Goal: Navigation & Orientation: Find specific page/section

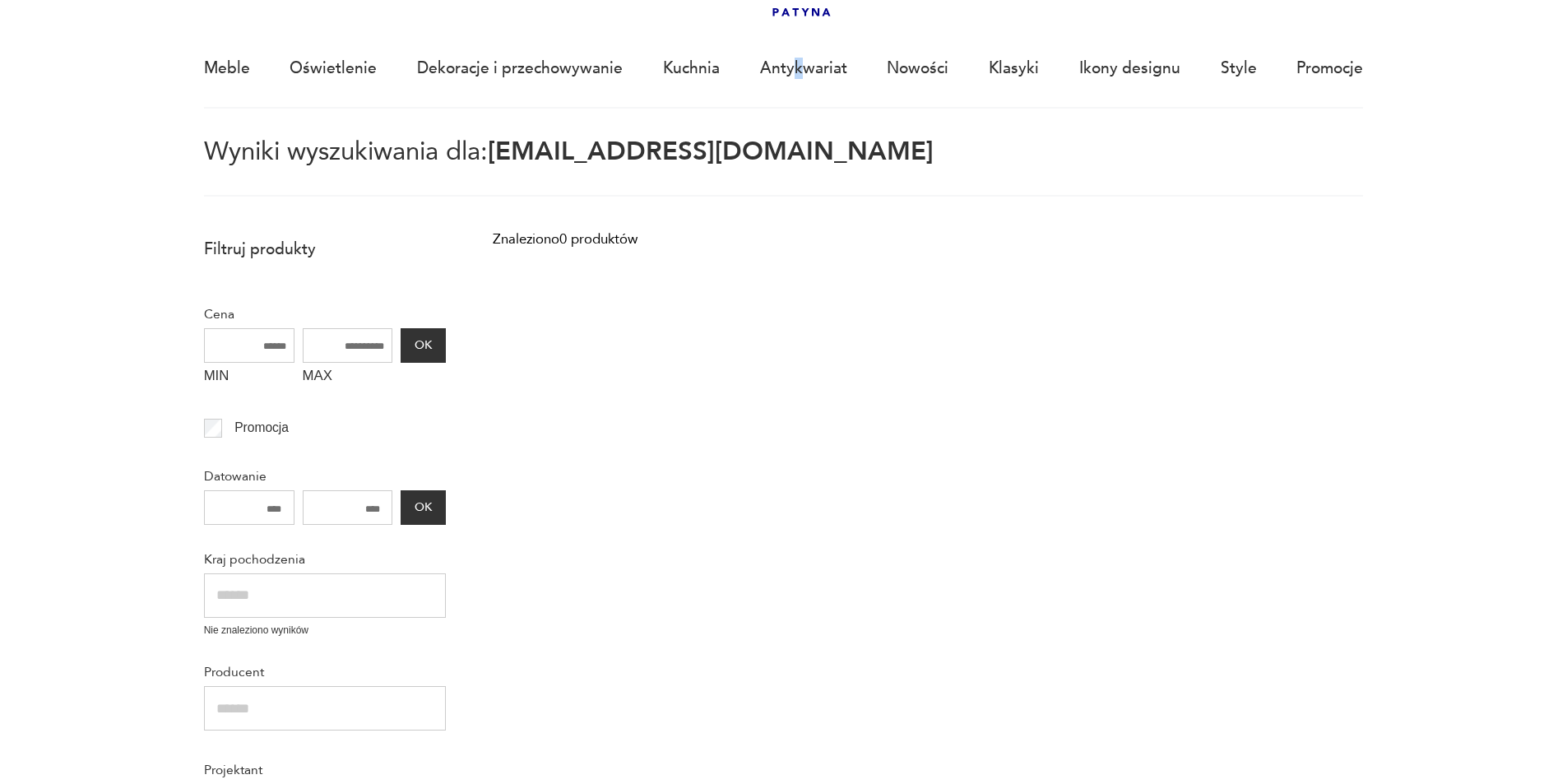
scroll to position [112, 0]
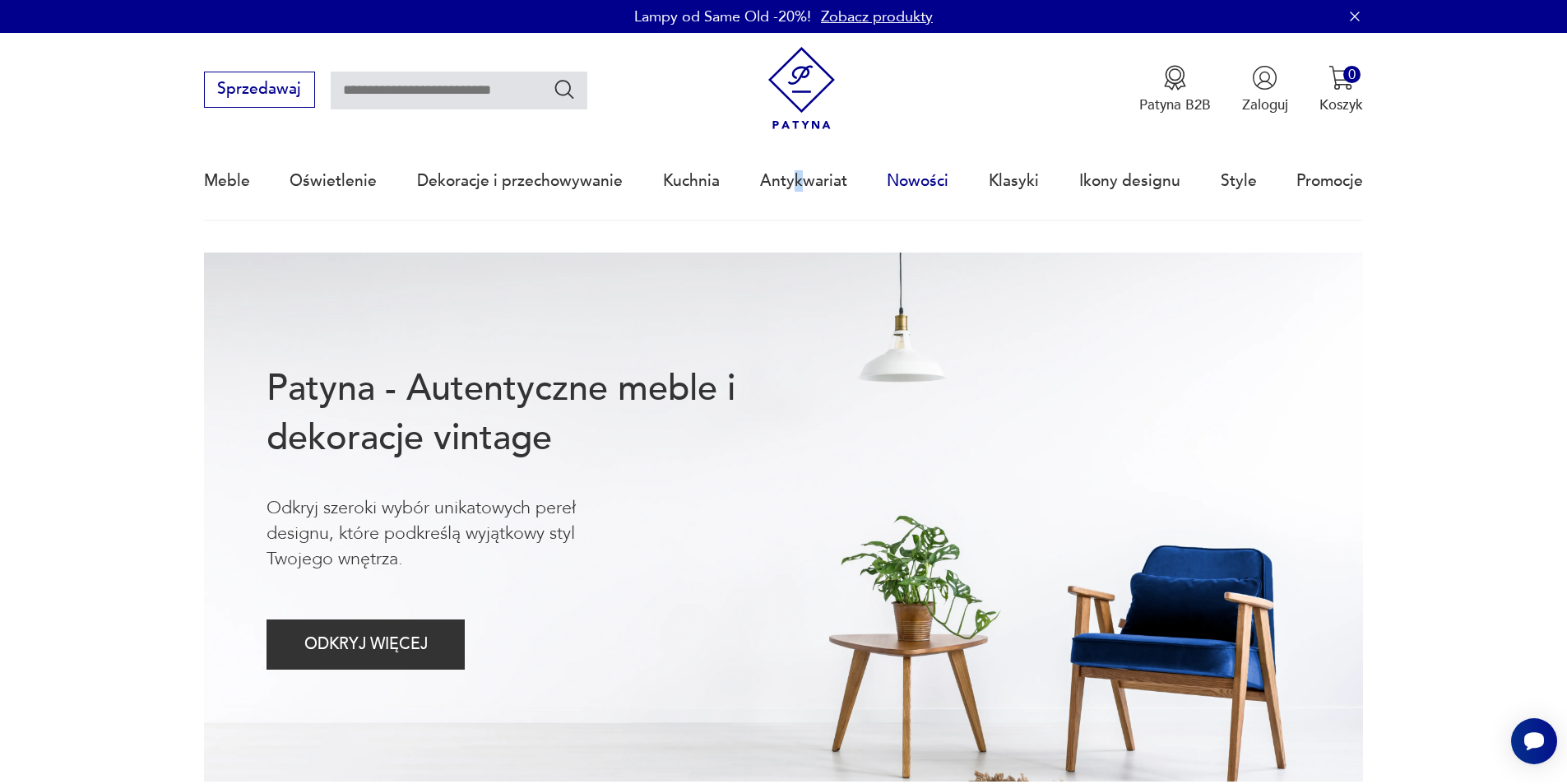
click at [922, 173] on link "Nowości" at bounding box center [917, 180] width 62 height 75
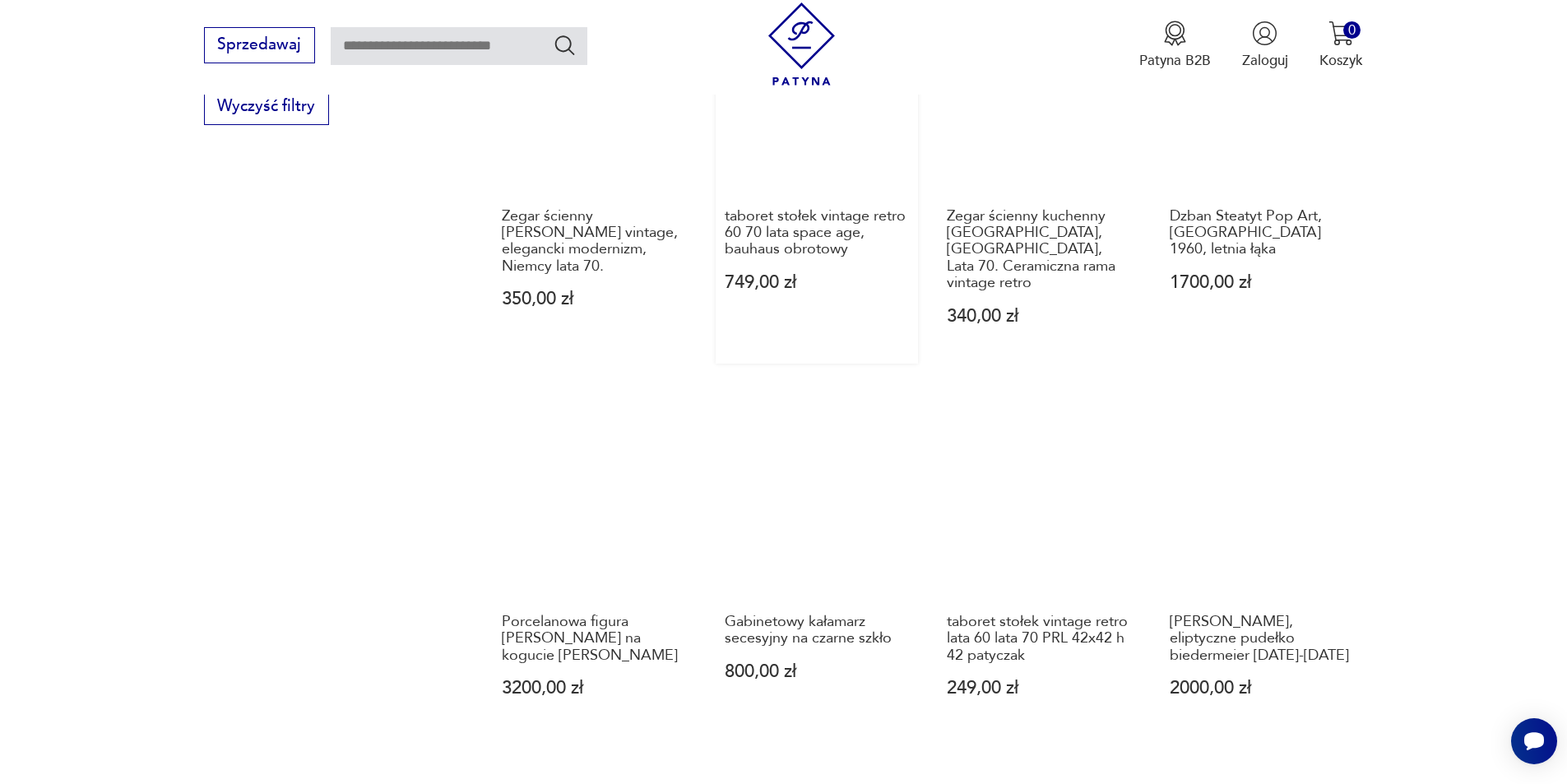
scroll to position [1357, 0]
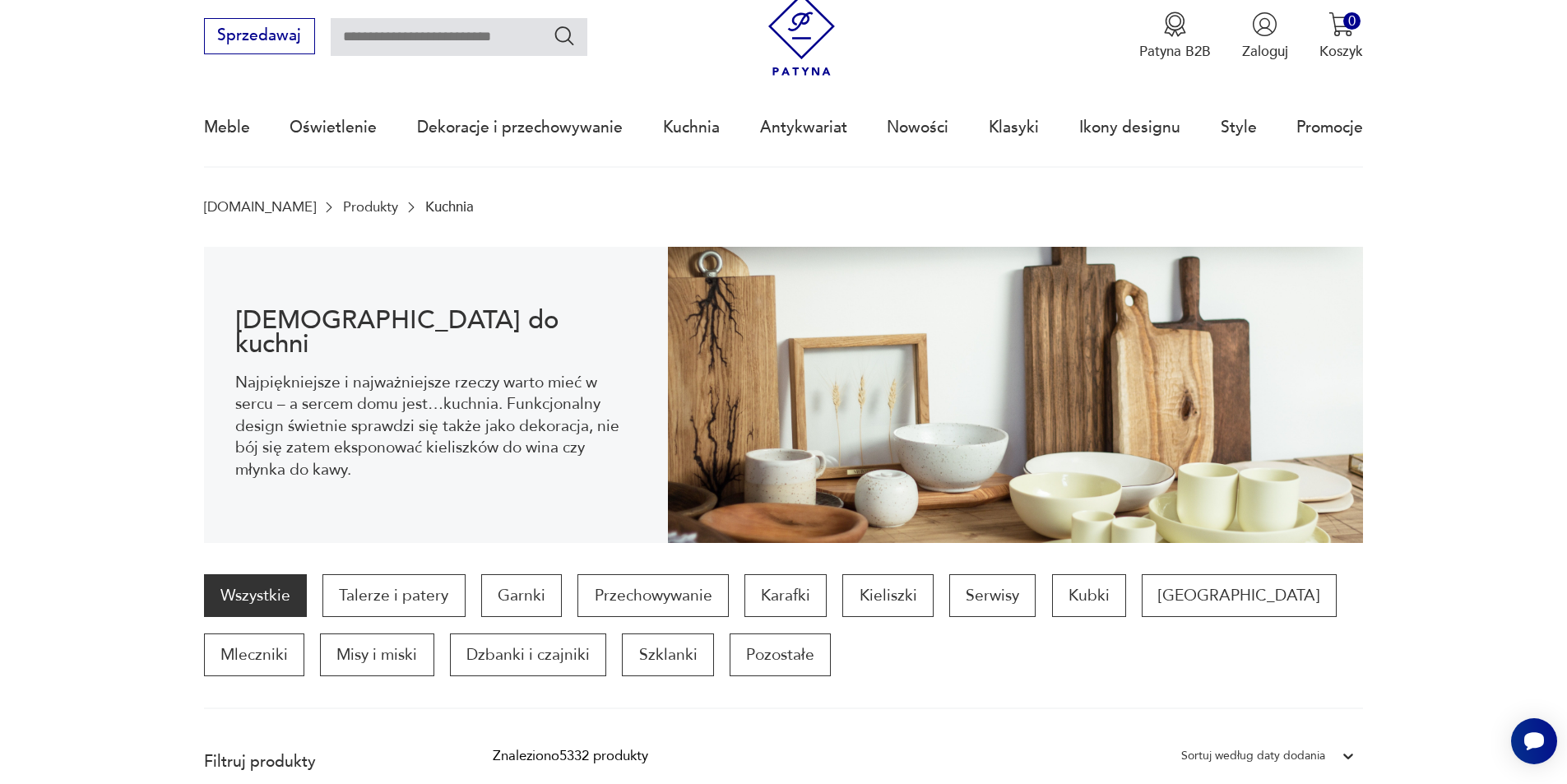
scroll to position [547, 0]
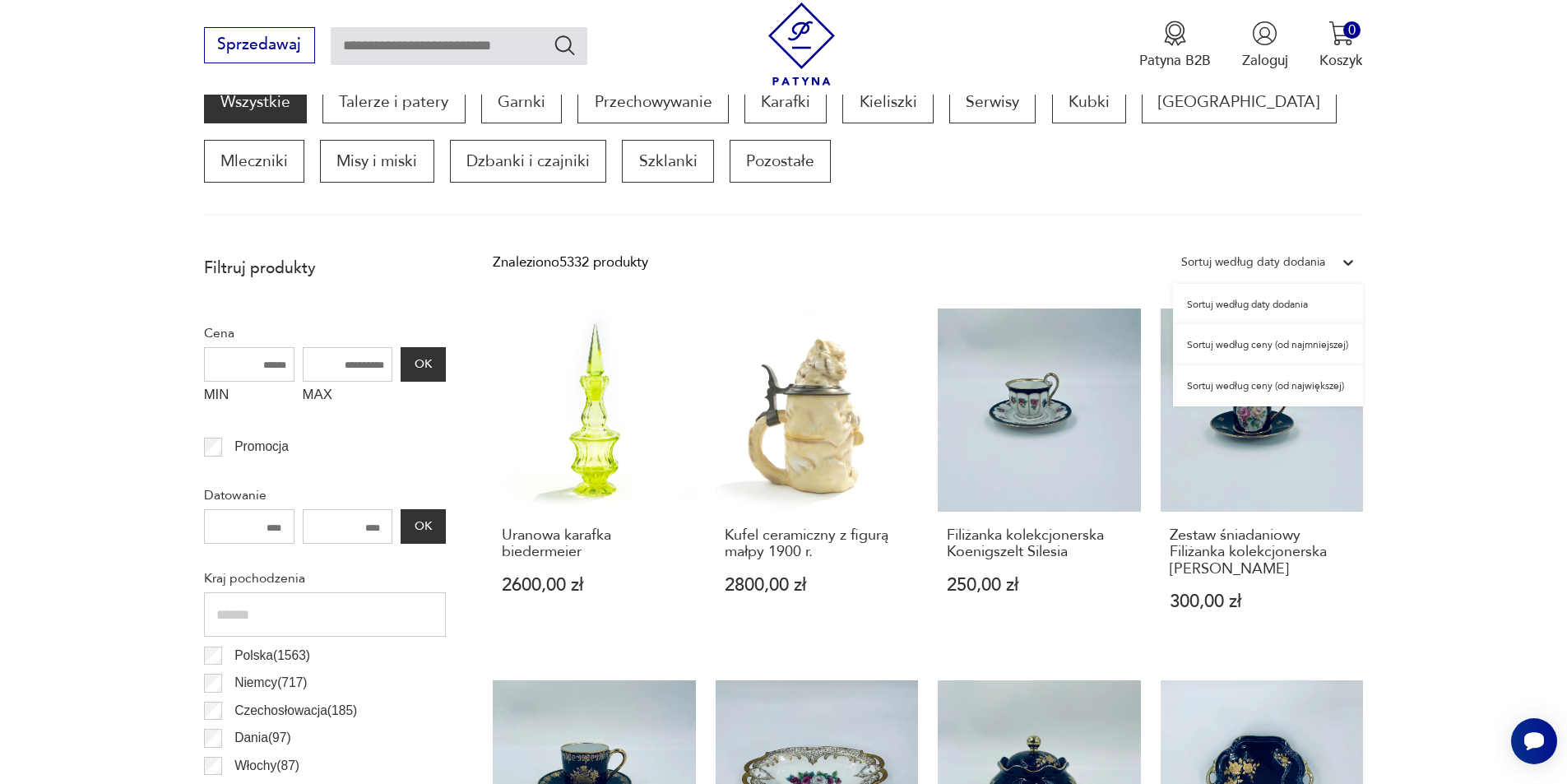
click at [1272, 248] on div "Sortuj według daty dodania" at bounding box center [1267, 262] width 190 height 30
click at [1267, 299] on div "Sortuj według daty dodania" at bounding box center [1267, 304] width 190 height 41
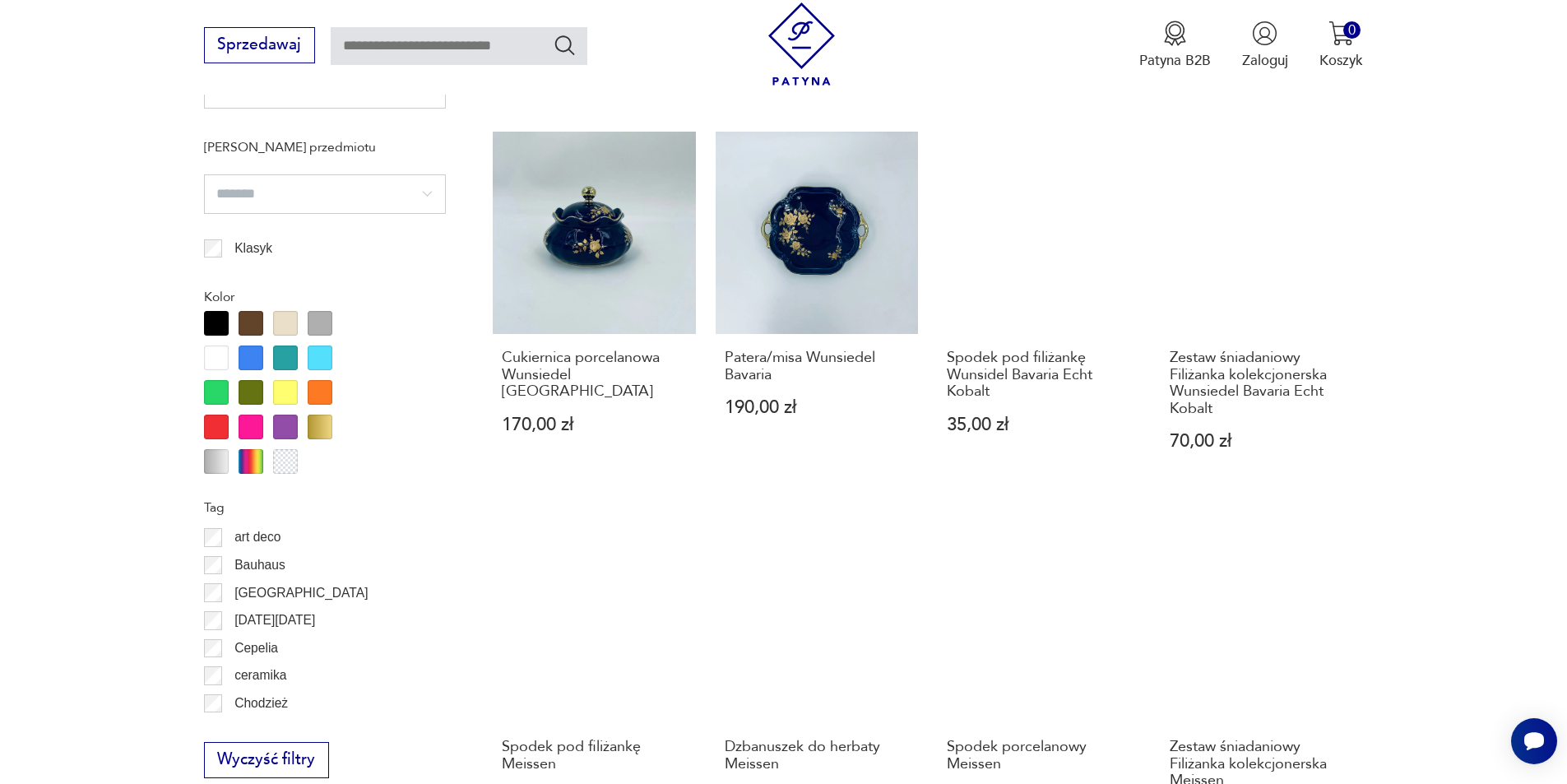
scroll to position [1452, 0]
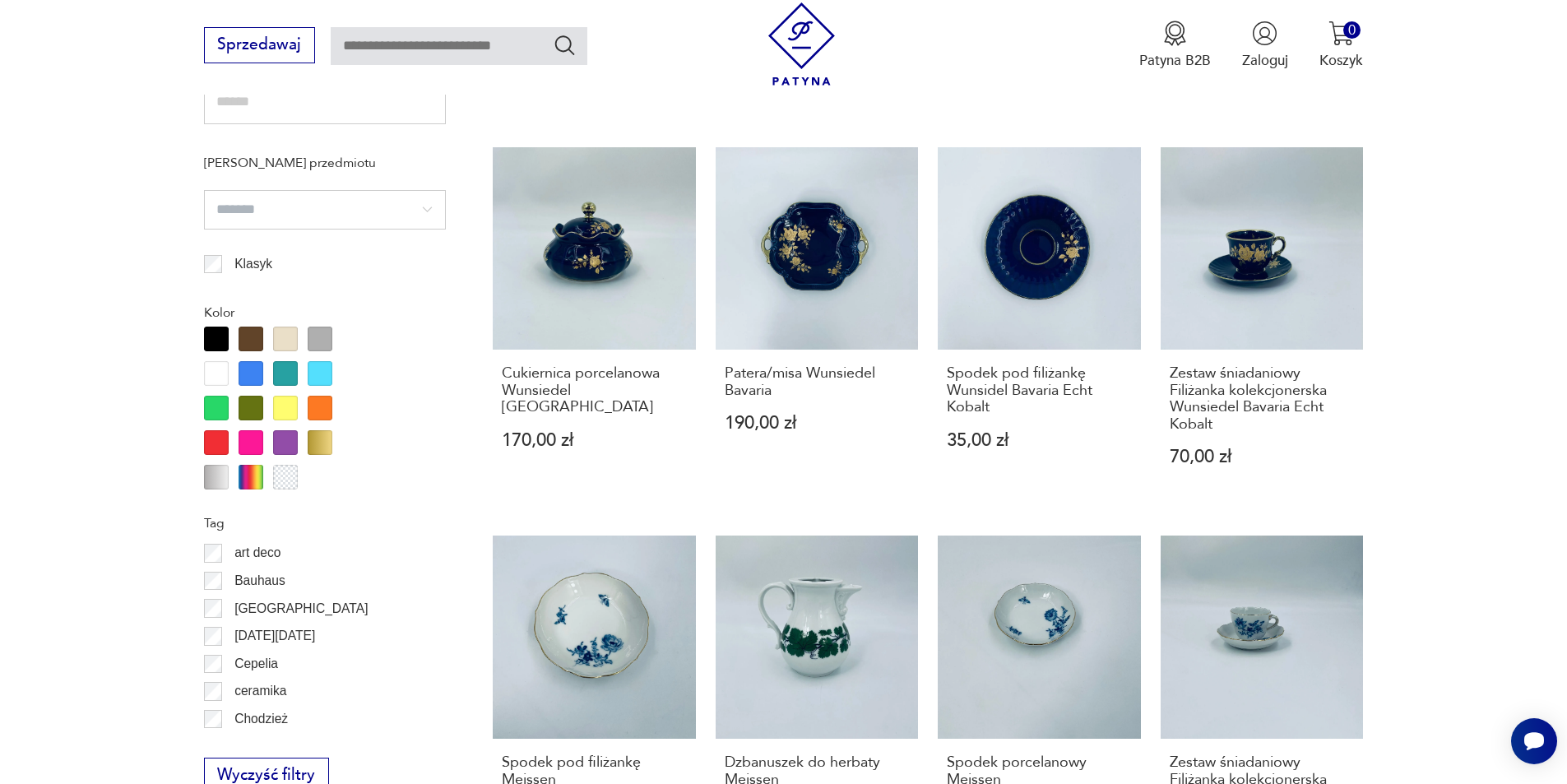
click at [265, 209] on input "search" at bounding box center [325, 210] width 242 height 40
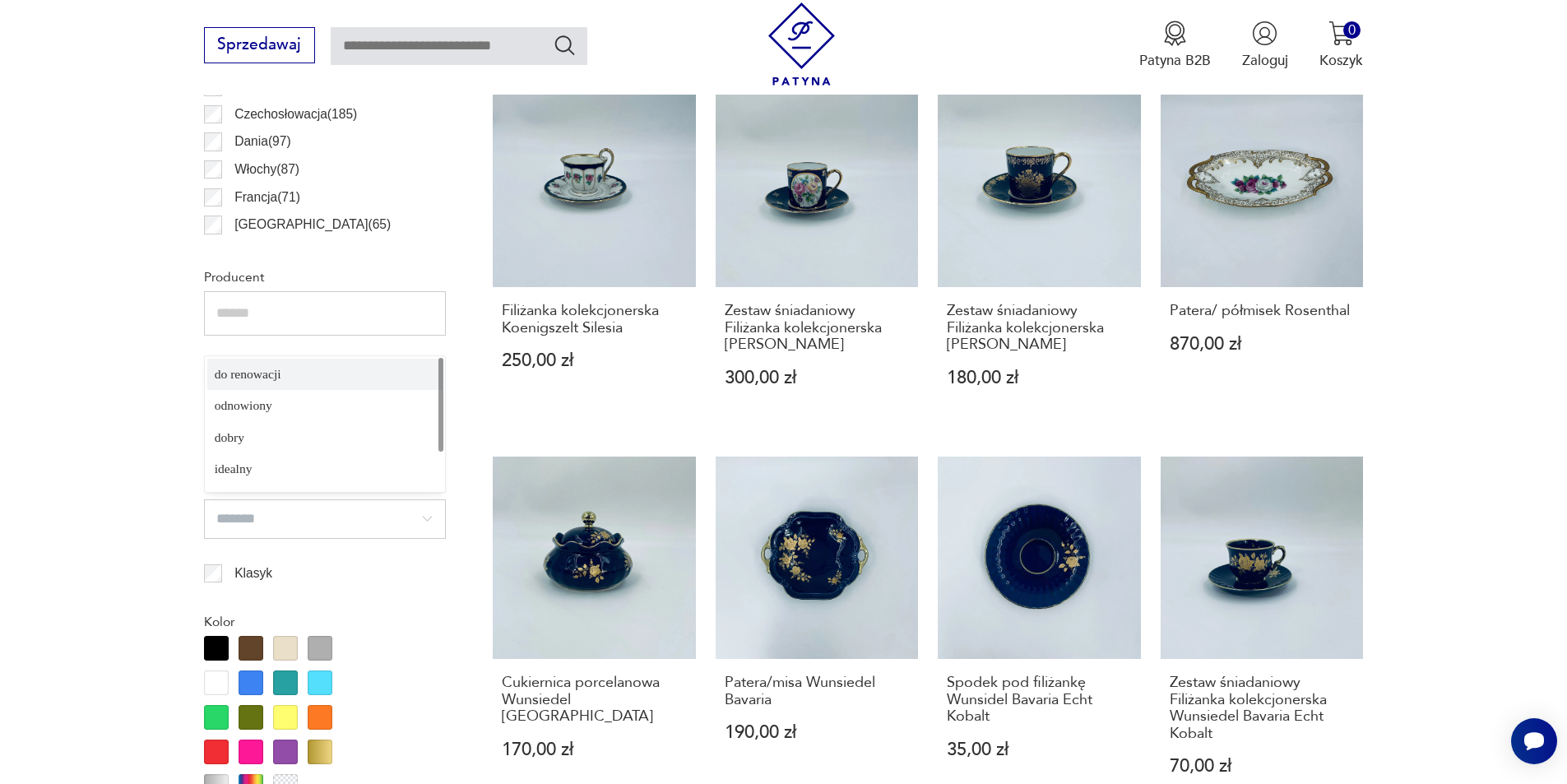
scroll to position [1041, 0]
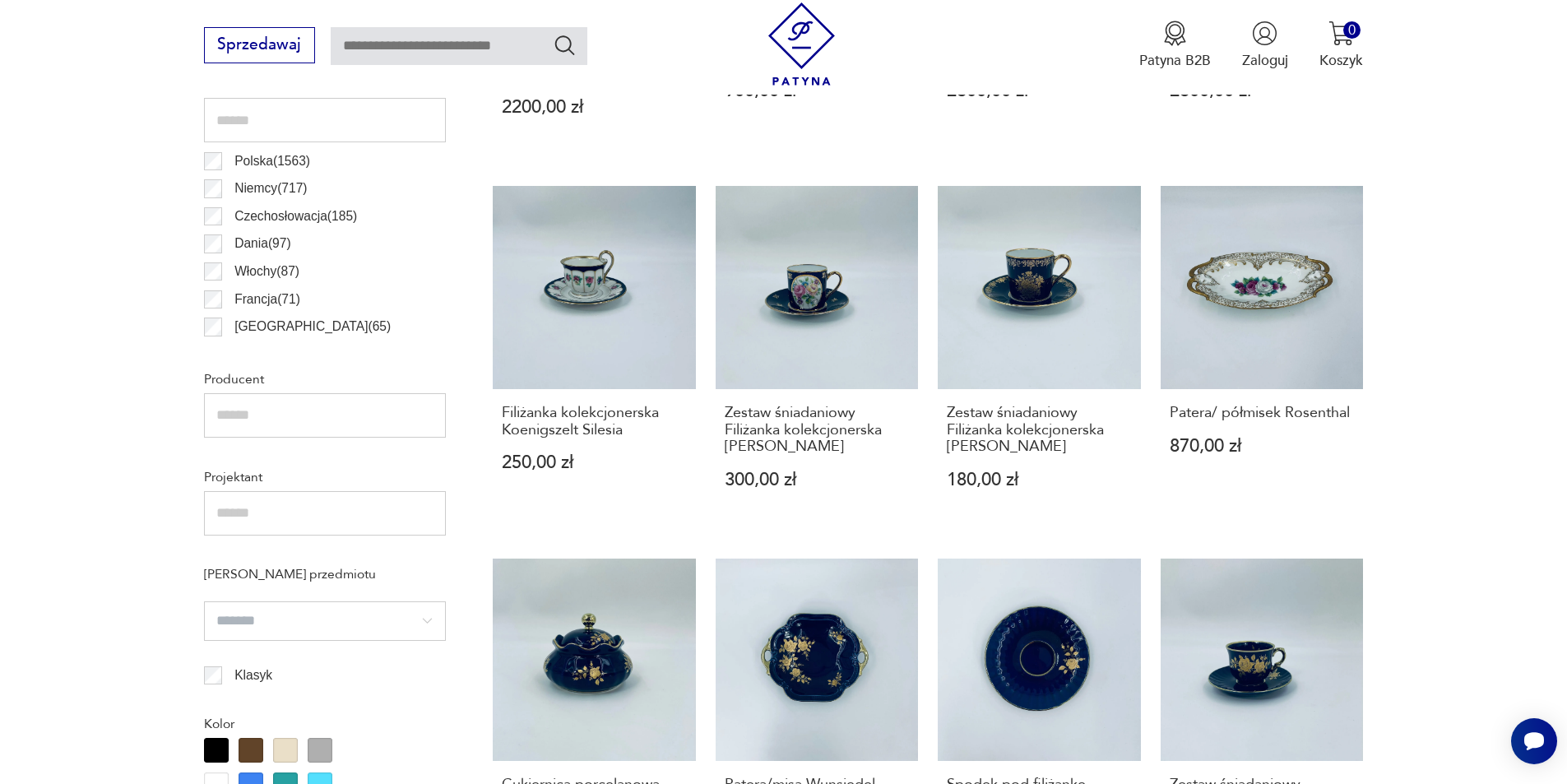
click at [291, 413] on input "text" at bounding box center [325, 415] width 242 height 44
click at [238, 162] on p "Polska ( 1563 )" at bounding box center [272, 161] width 75 height 21
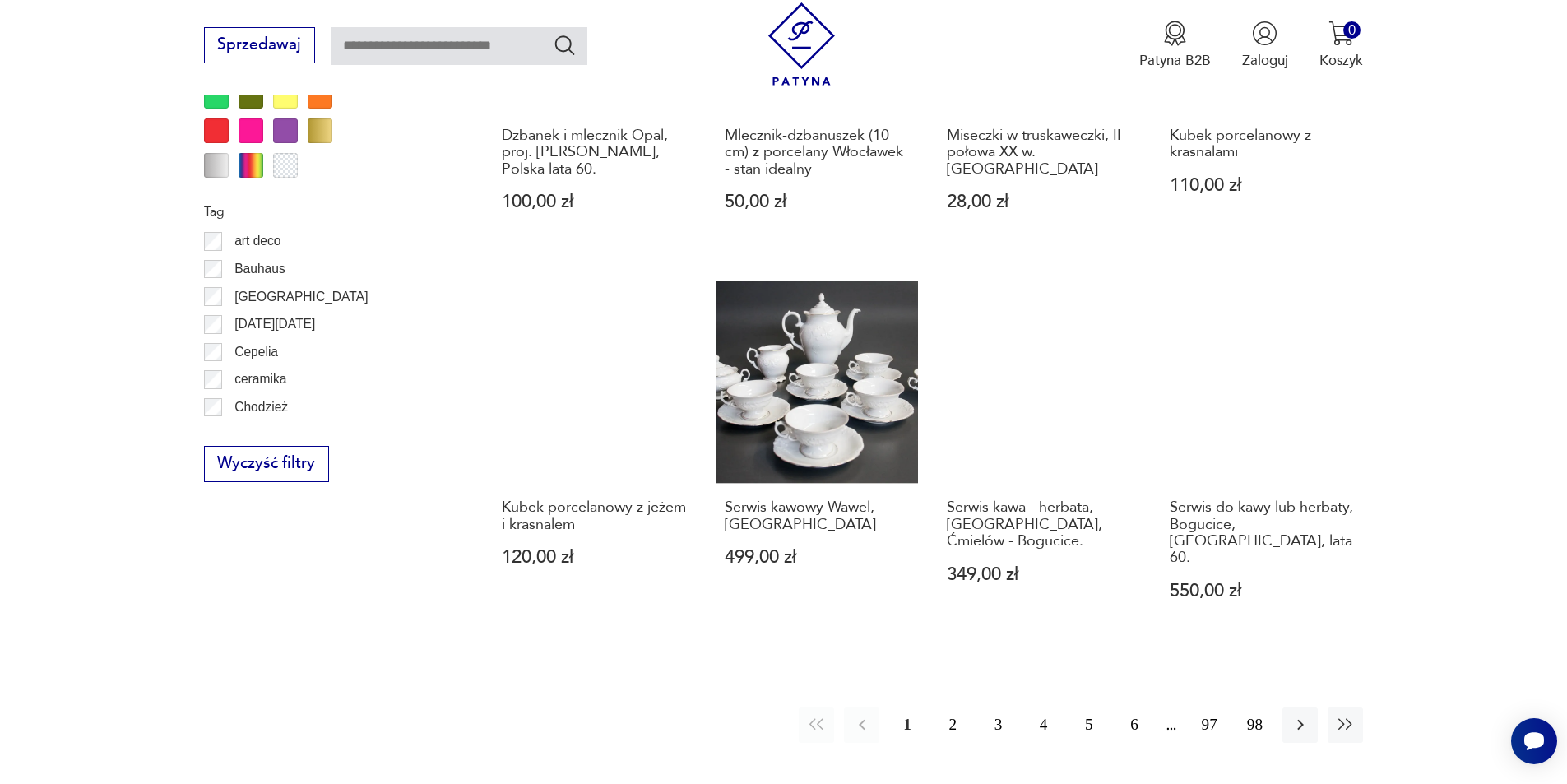
scroll to position [1945, 0]
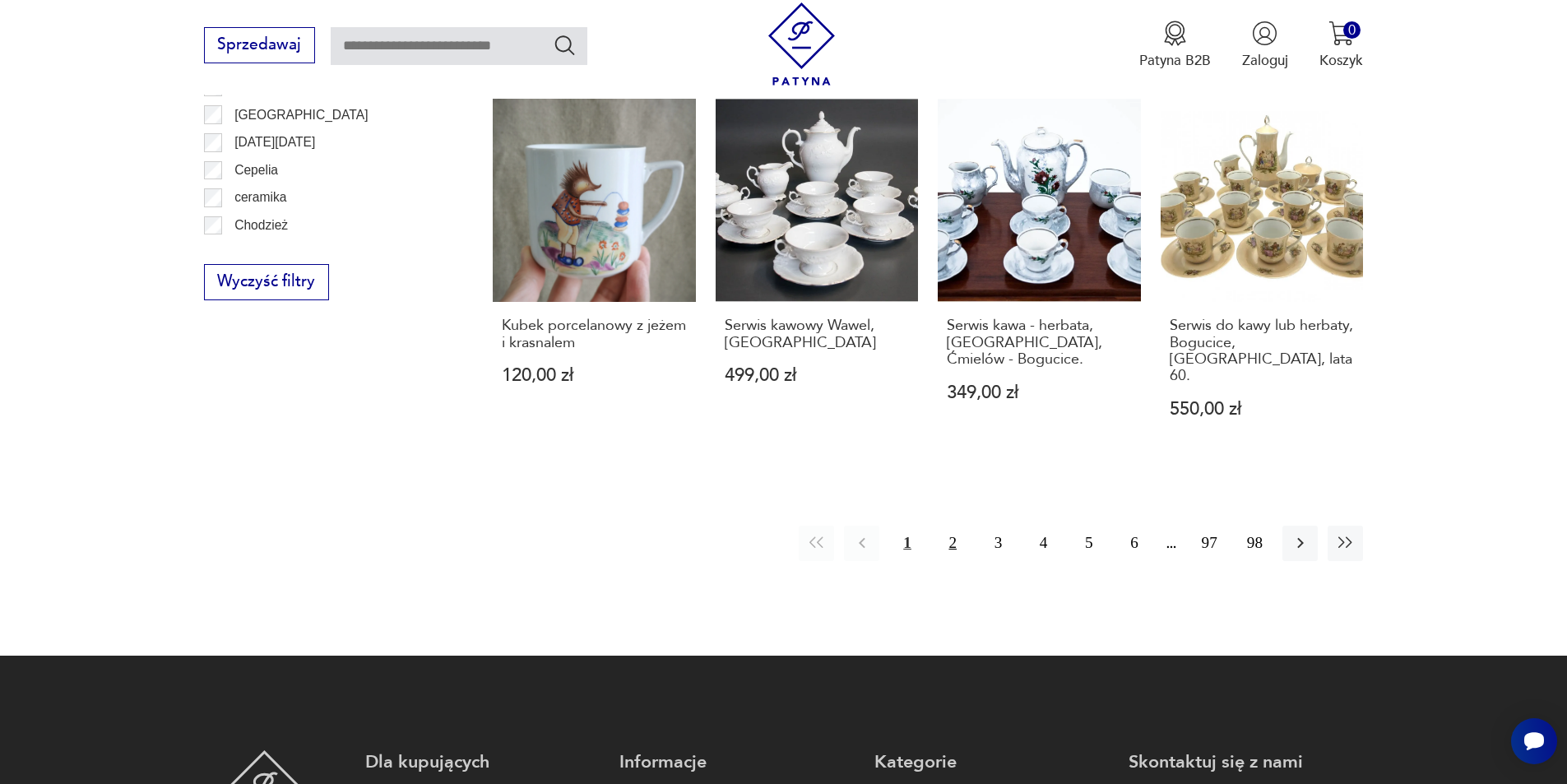
click at [959, 540] on button "2" at bounding box center [953, 543] width 36 height 36
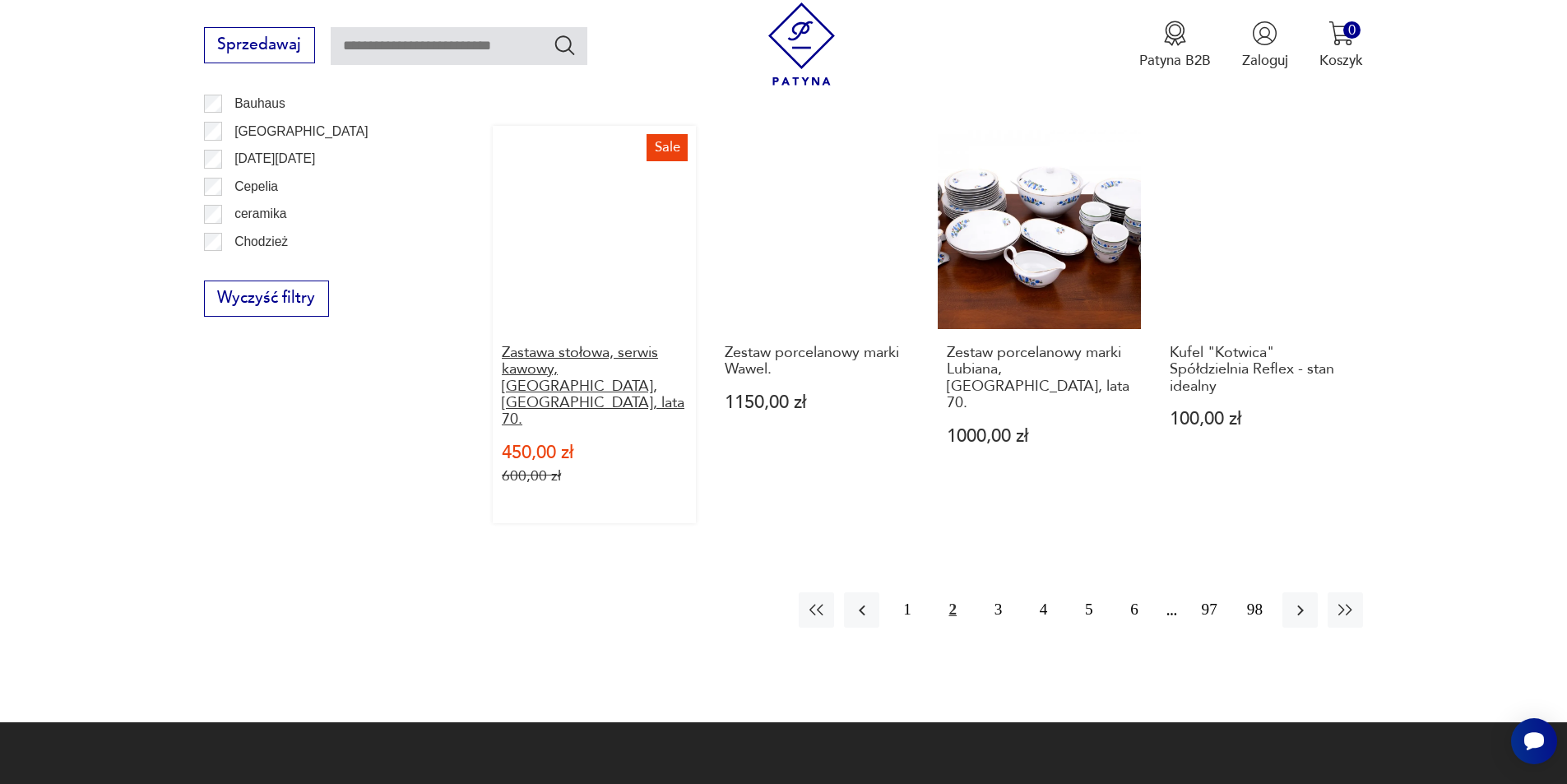
scroll to position [1945, 0]
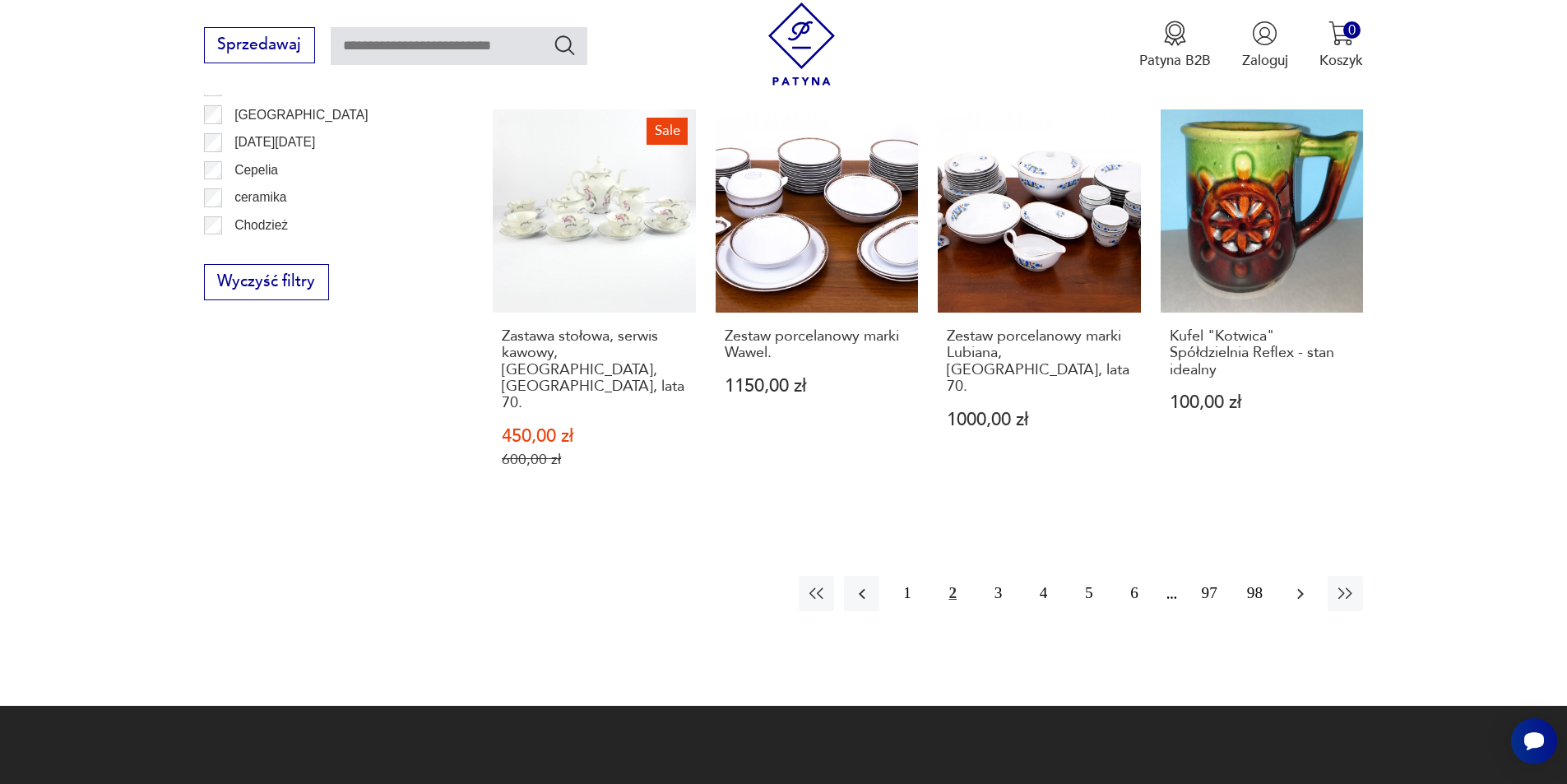
click at [1302, 576] on button "button" at bounding box center [1300, 594] width 36 height 36
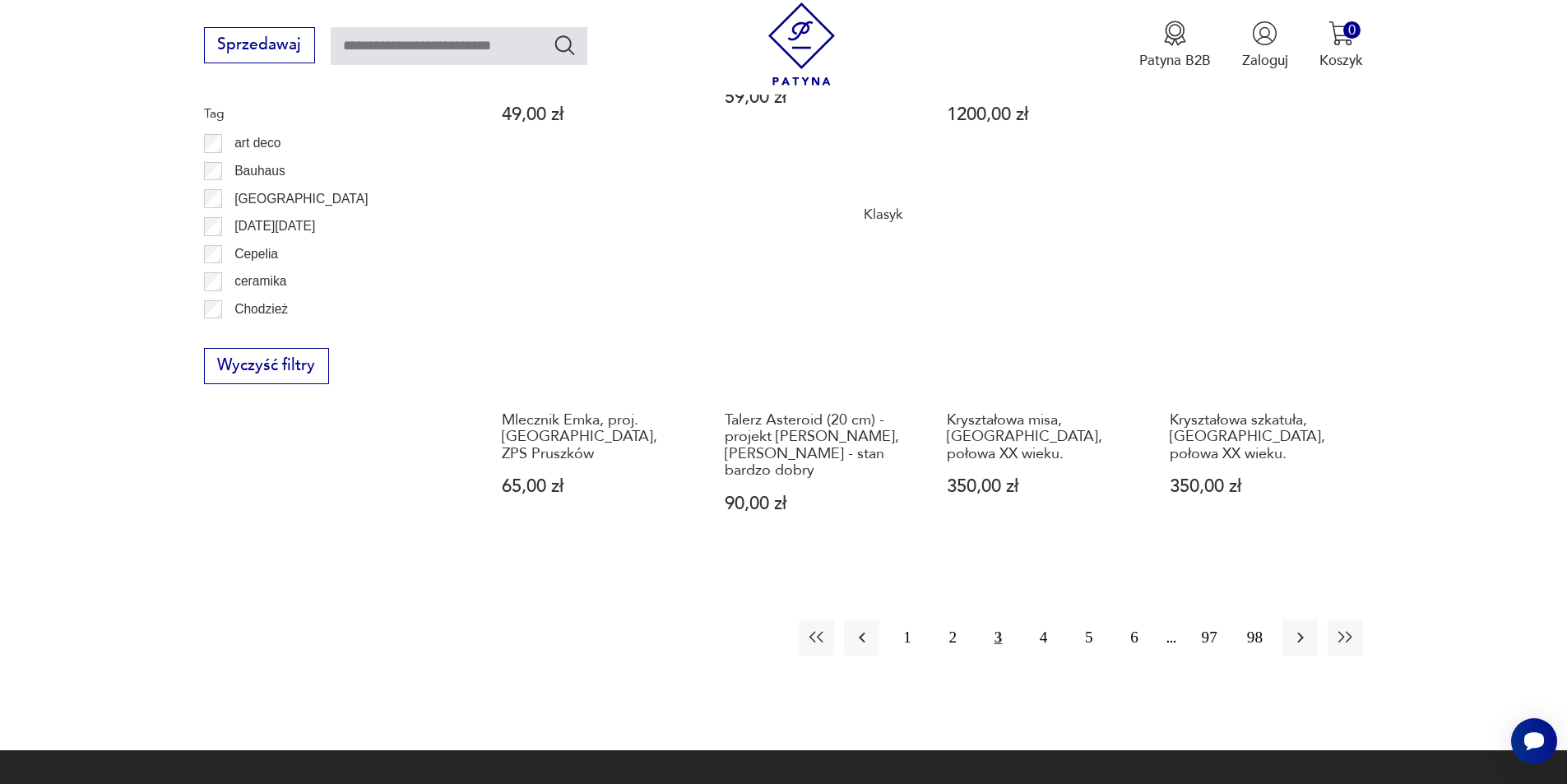
scroll to position [1863, 0]
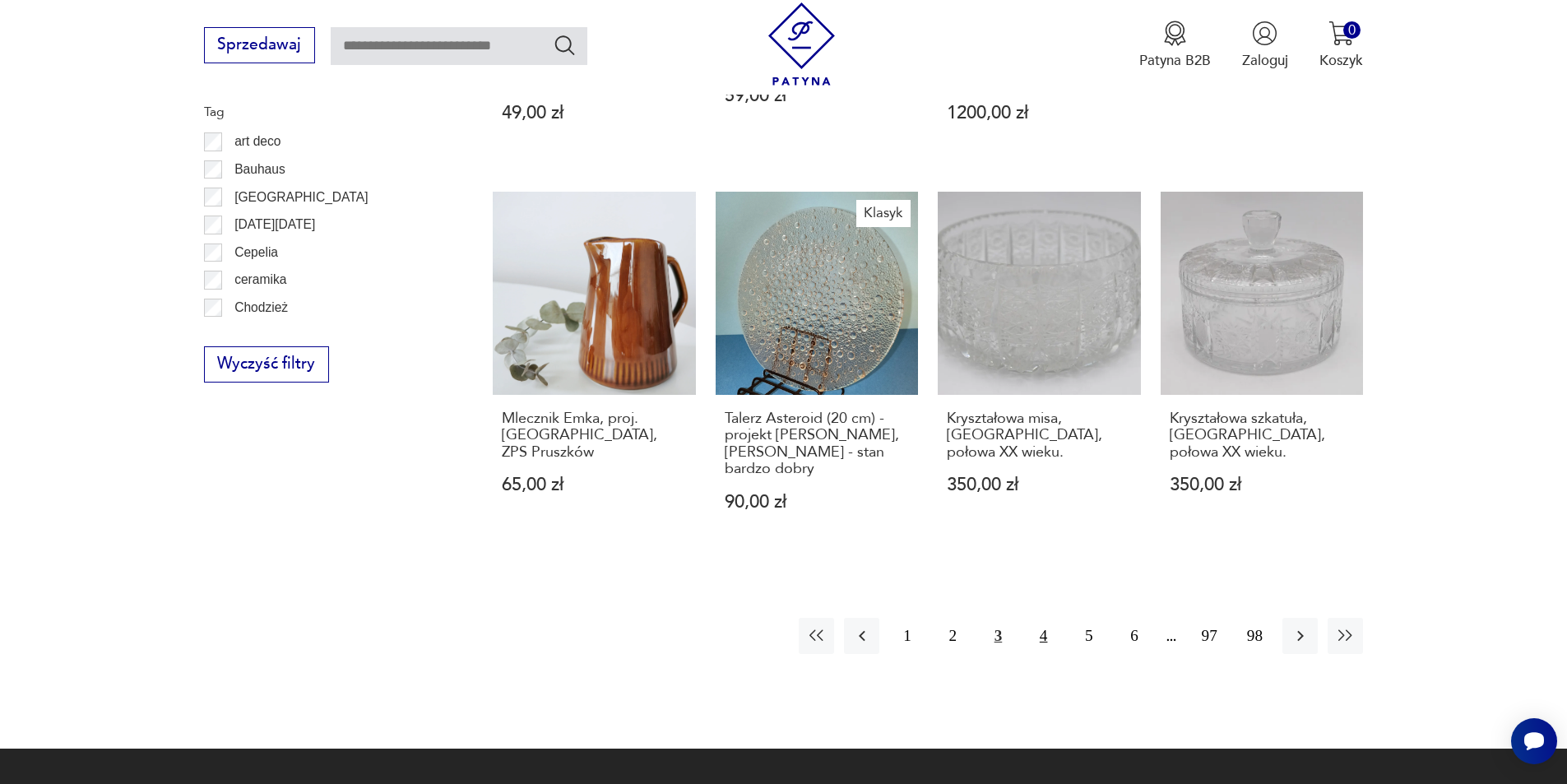
click at [1038, 617] on button "4" at bounding box center [1043, 635] width 36 height 36
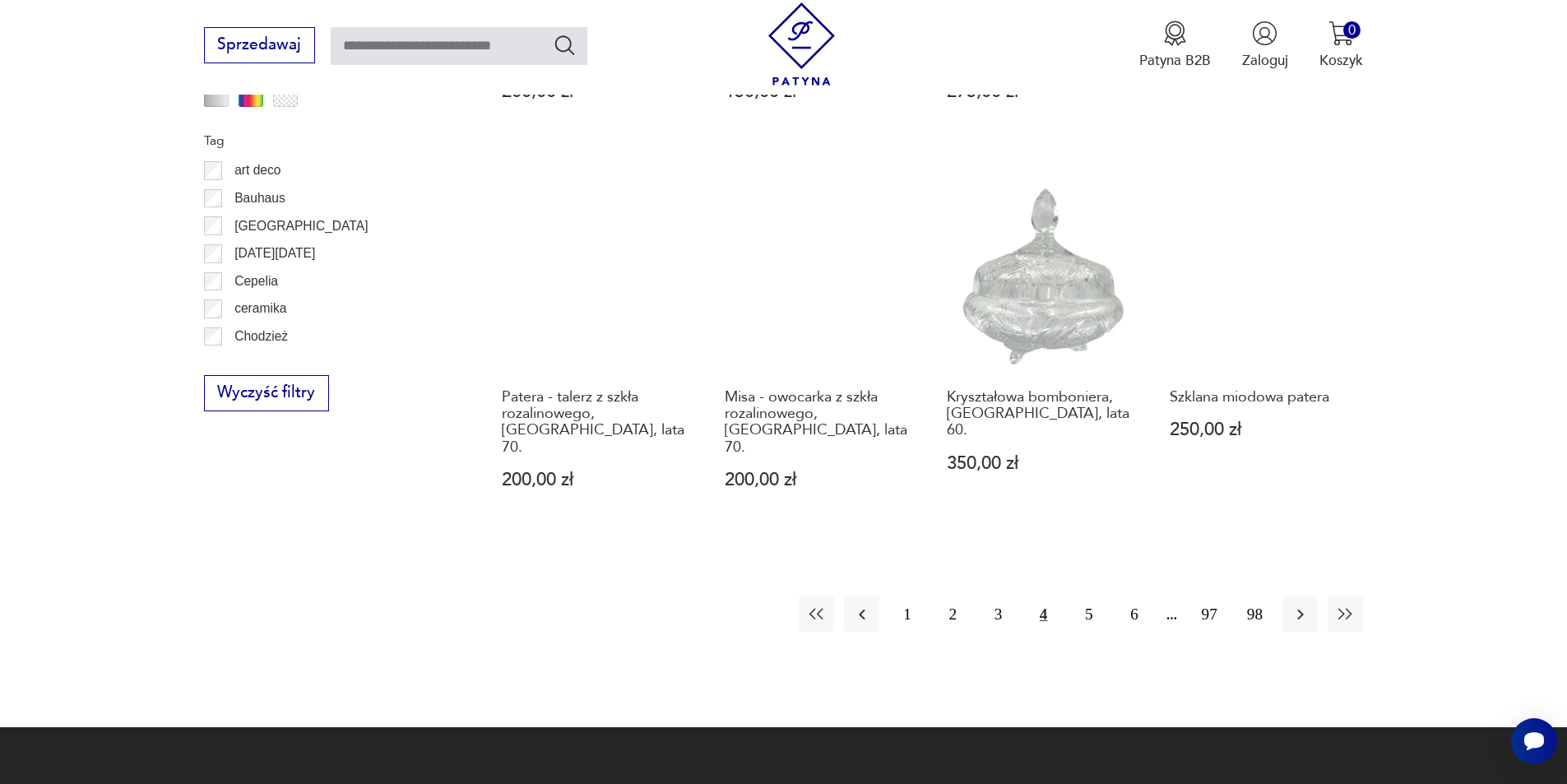
scroll to position [1863, 0]
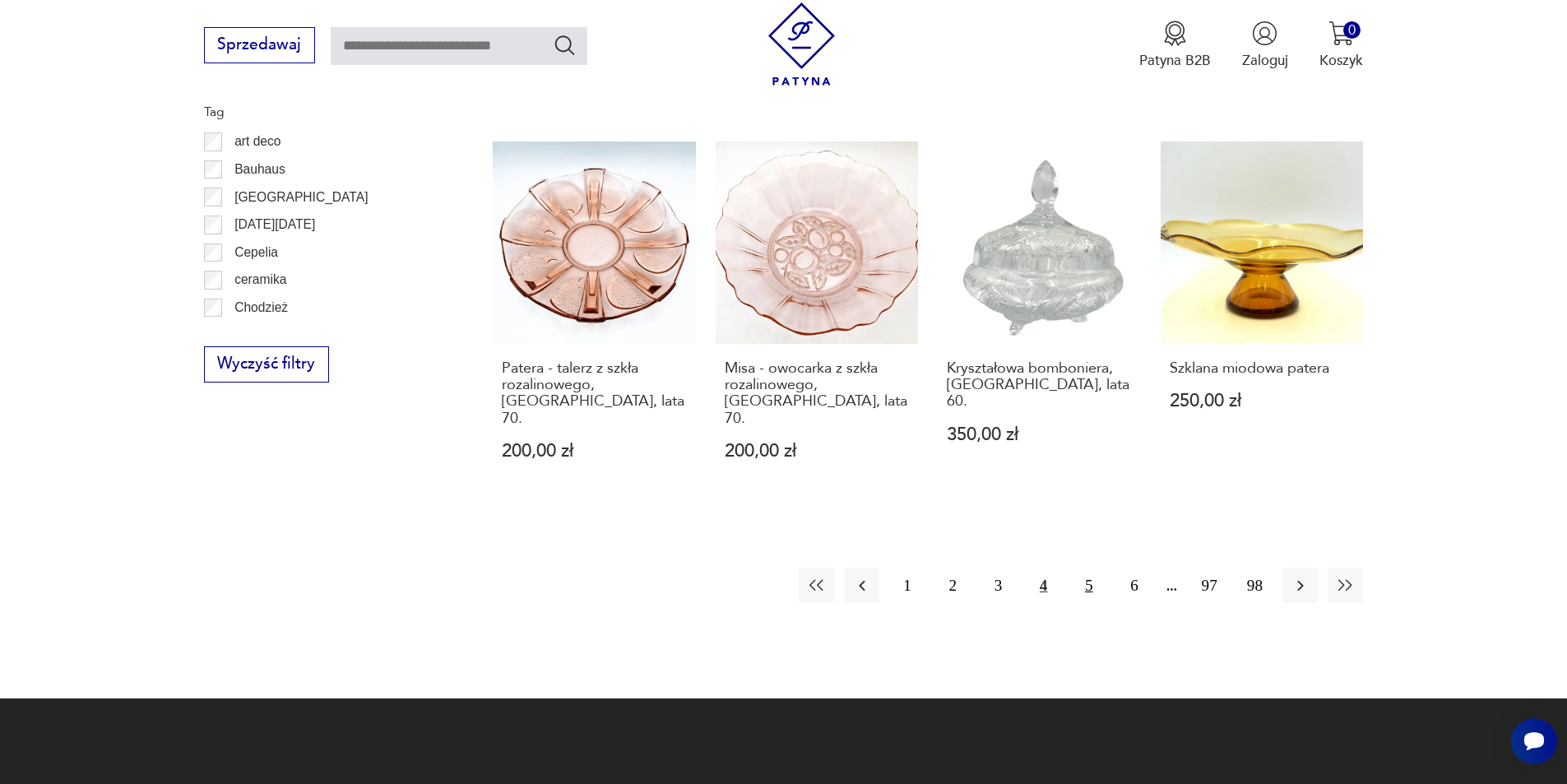
click at [1080, 567] on button "5" at bounding box center [1089, 585] width 36 height 36
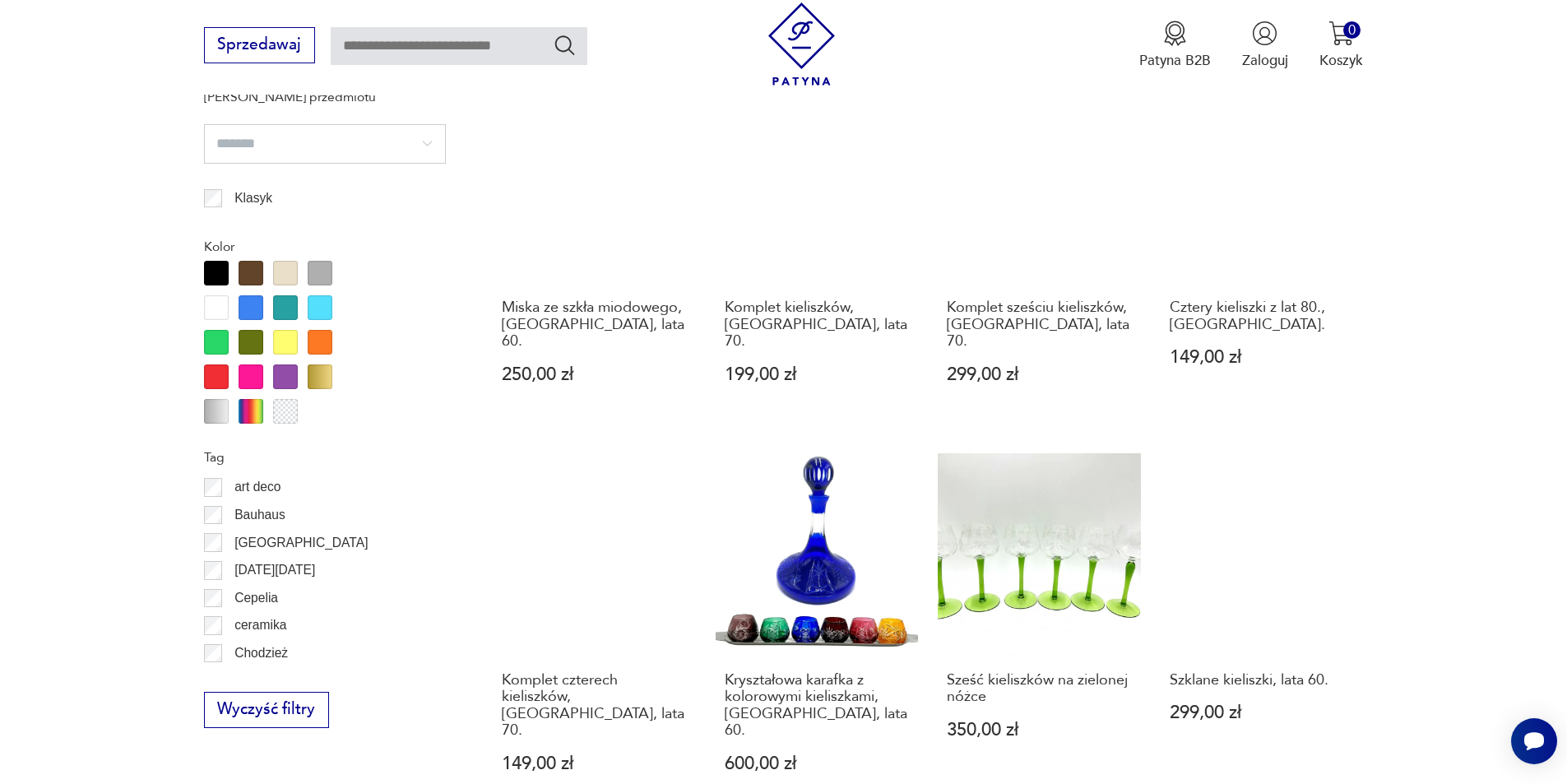
scroll to position [1616, 0]
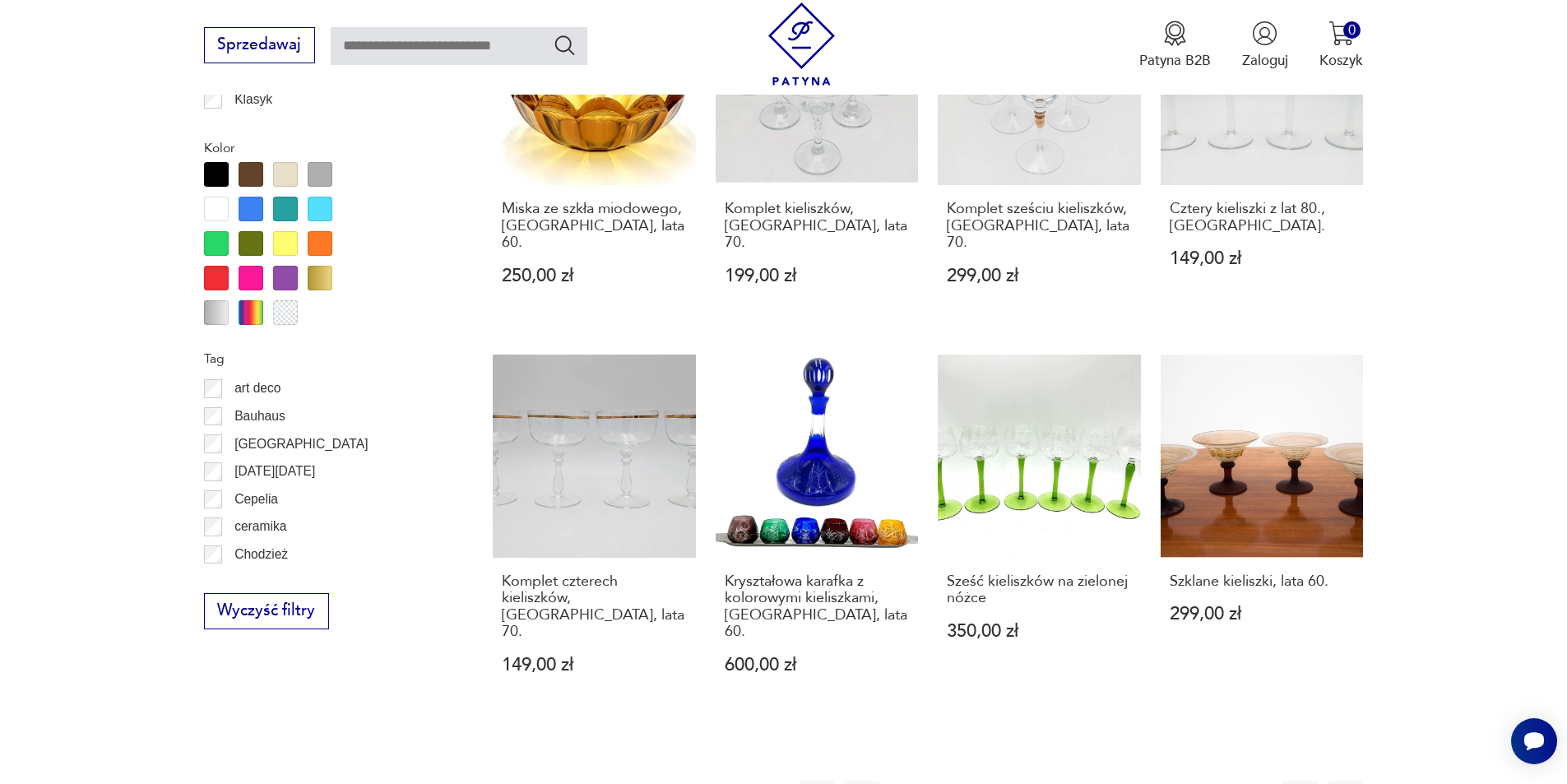
click at [1131, 781] on button "6" at bounding box center [1134, 798] width 36 height 36
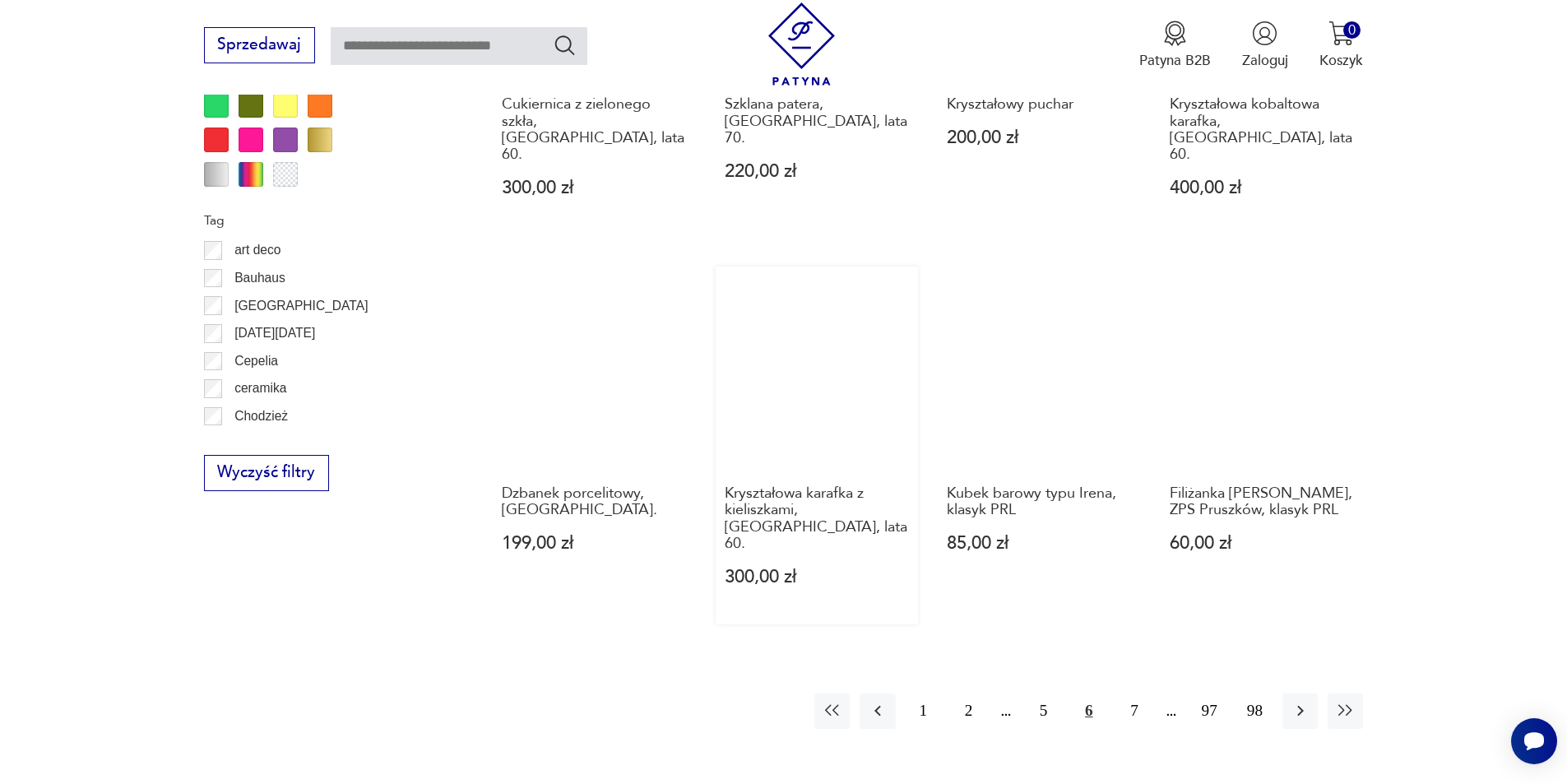
scroll to position [1781, 0]
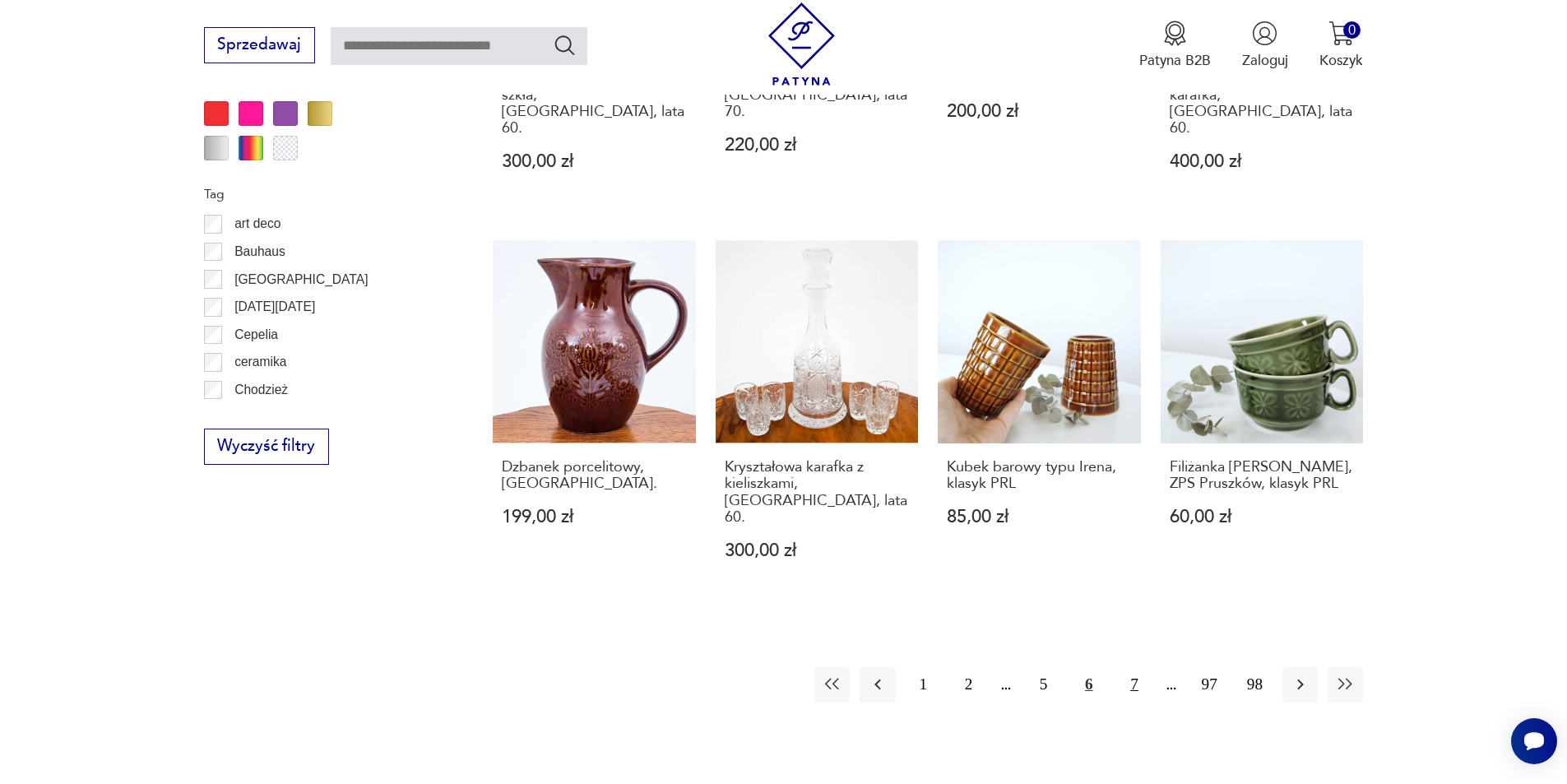
click at [1123, 666] on button "7" at bounding box center [1134, 684] width 36 height 36
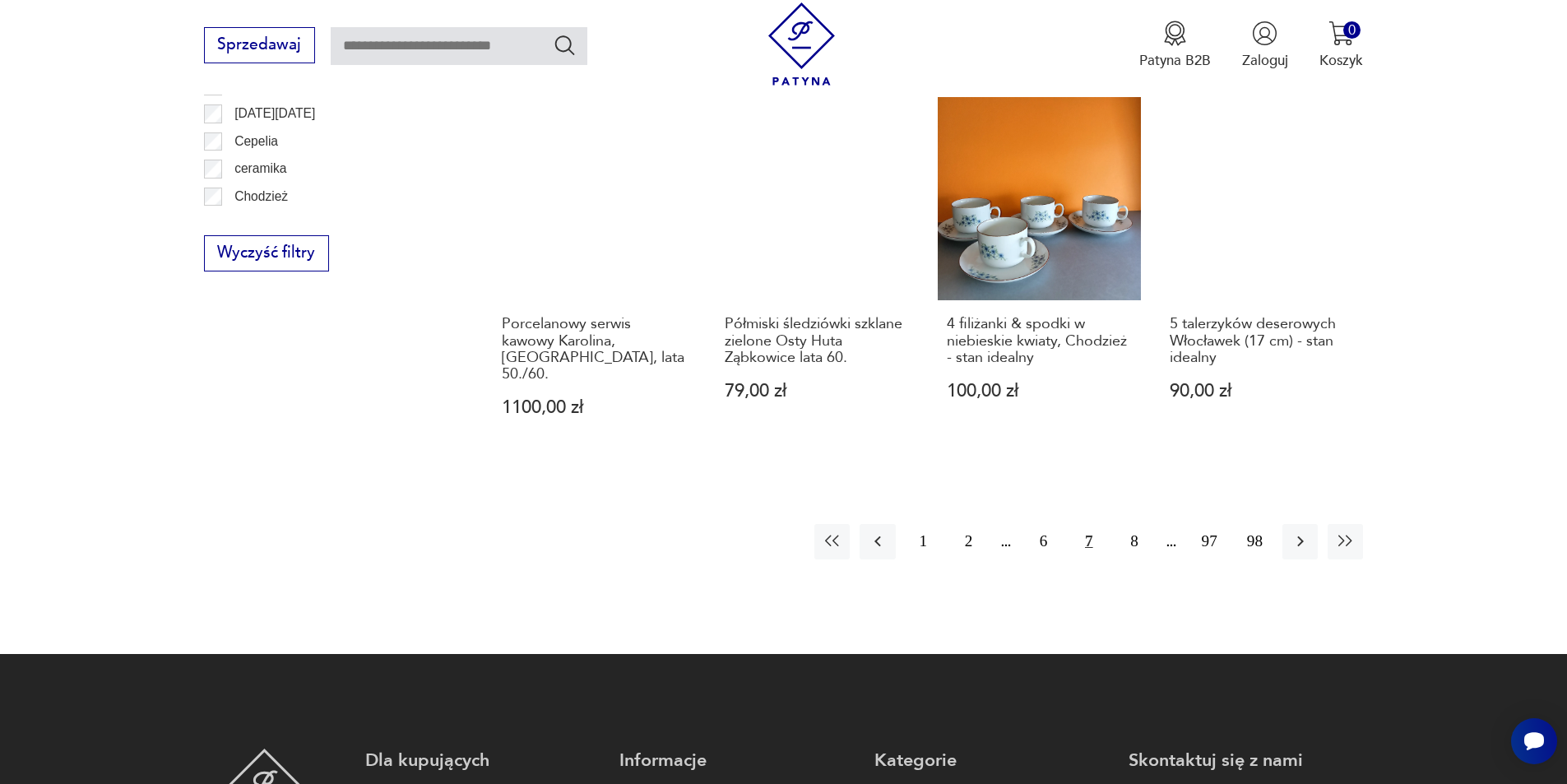
scroll to position [1945, 0]
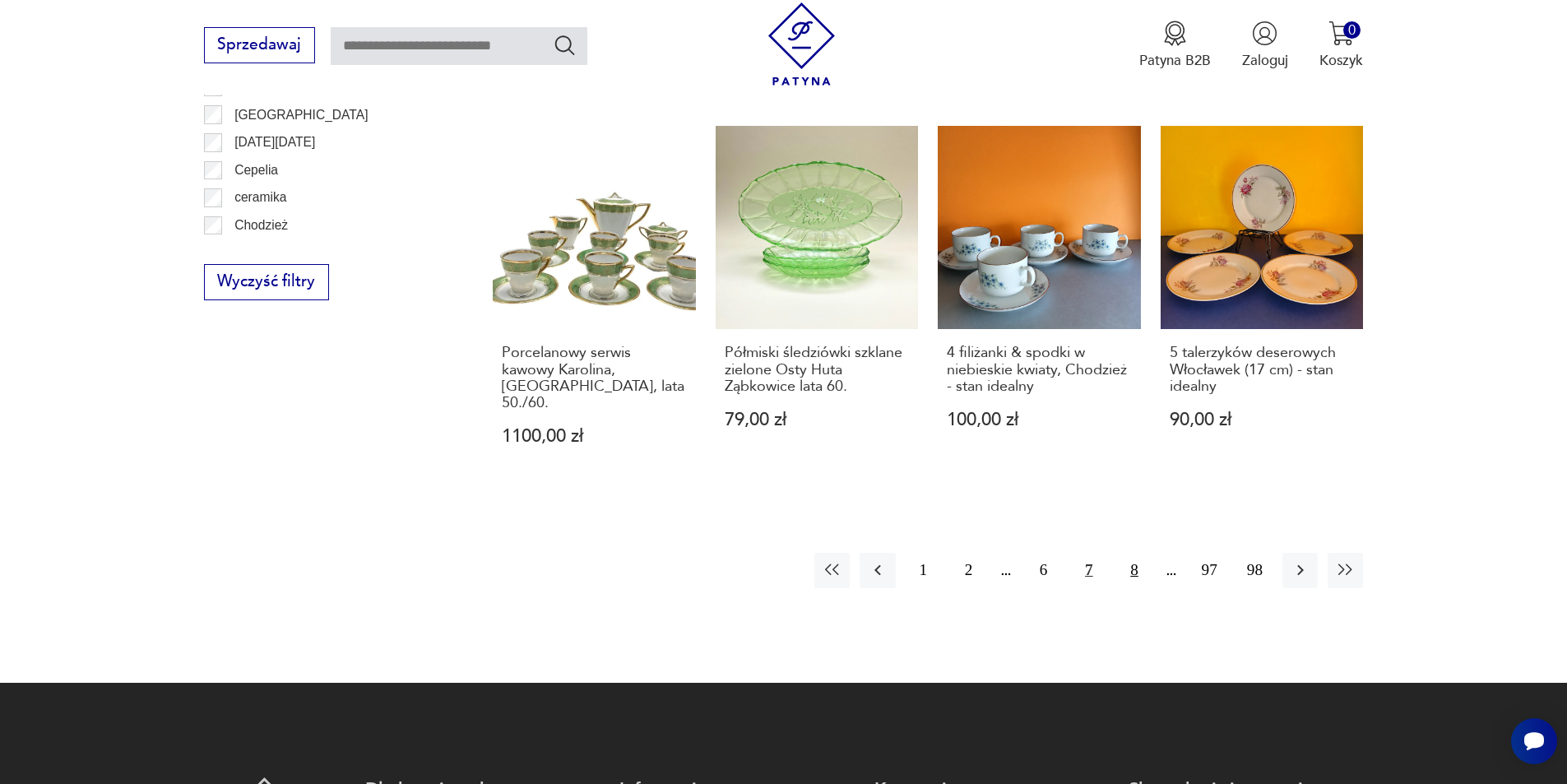
click at [1144, 552] on button "8" at bounding box center [1134, 570] width 36 height 36
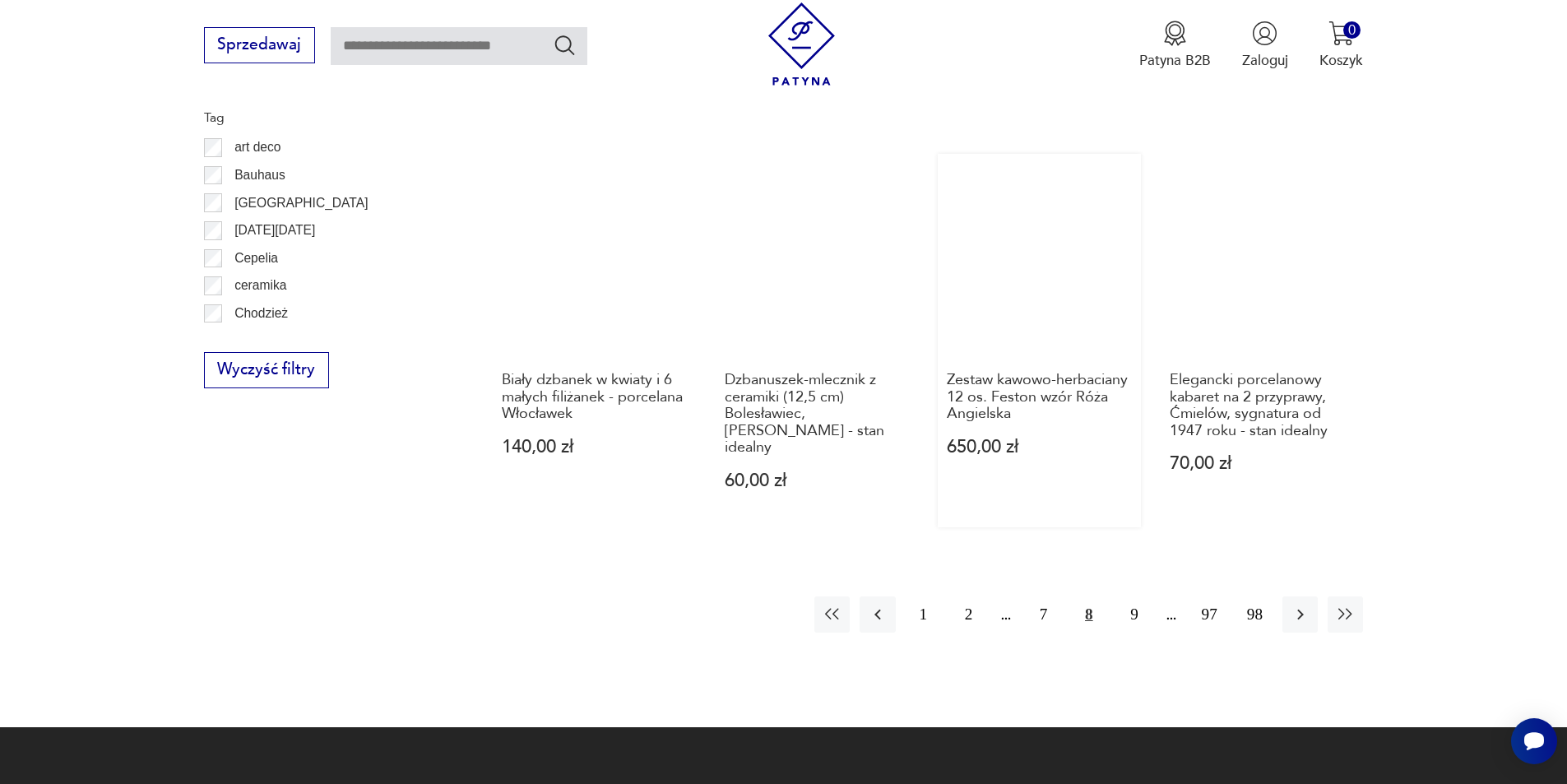
scroll to position [1945, 0]
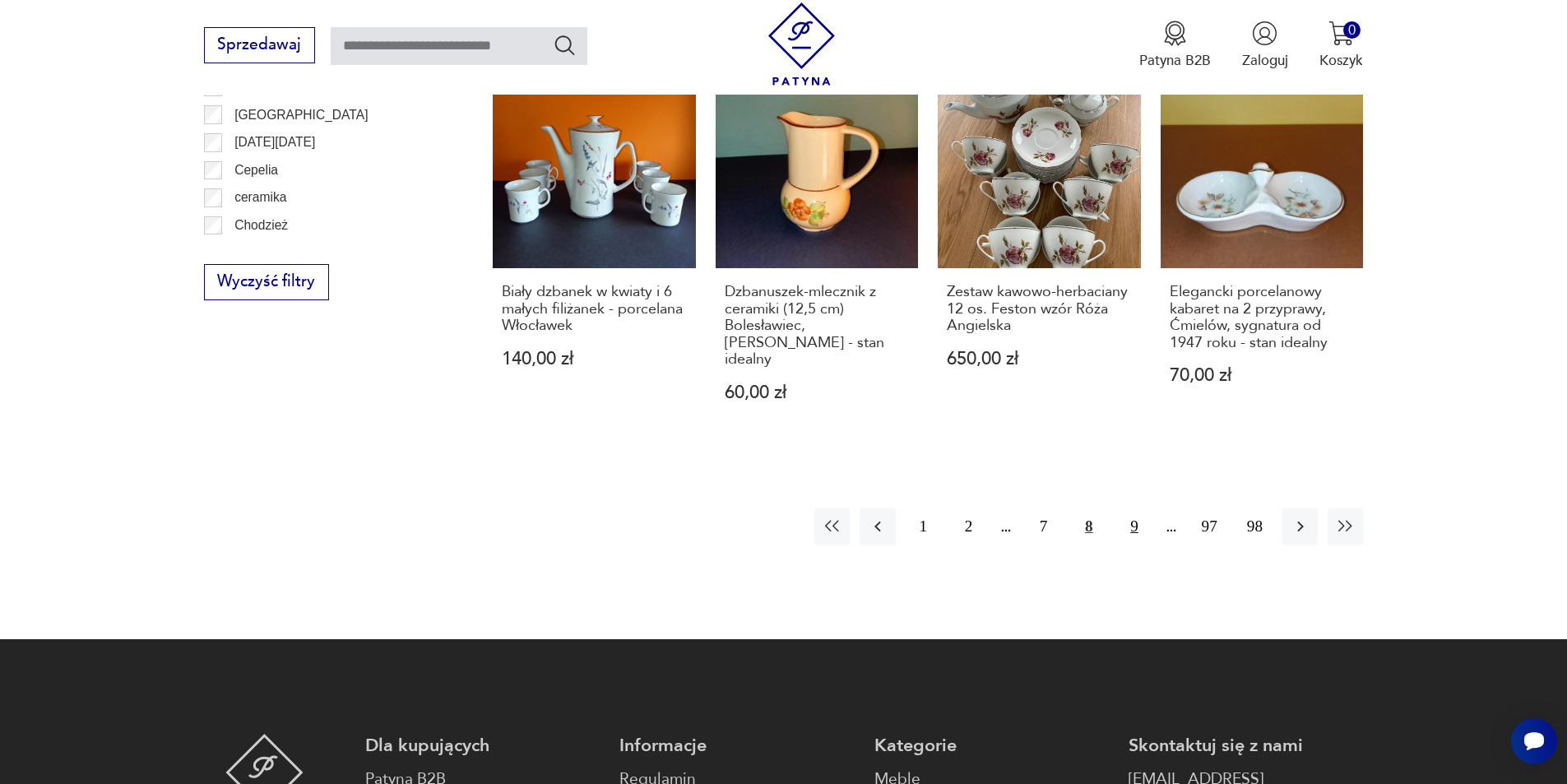
click at [1138, 508] on button "9" at bounding box center [1134, 526] width 36 height 36
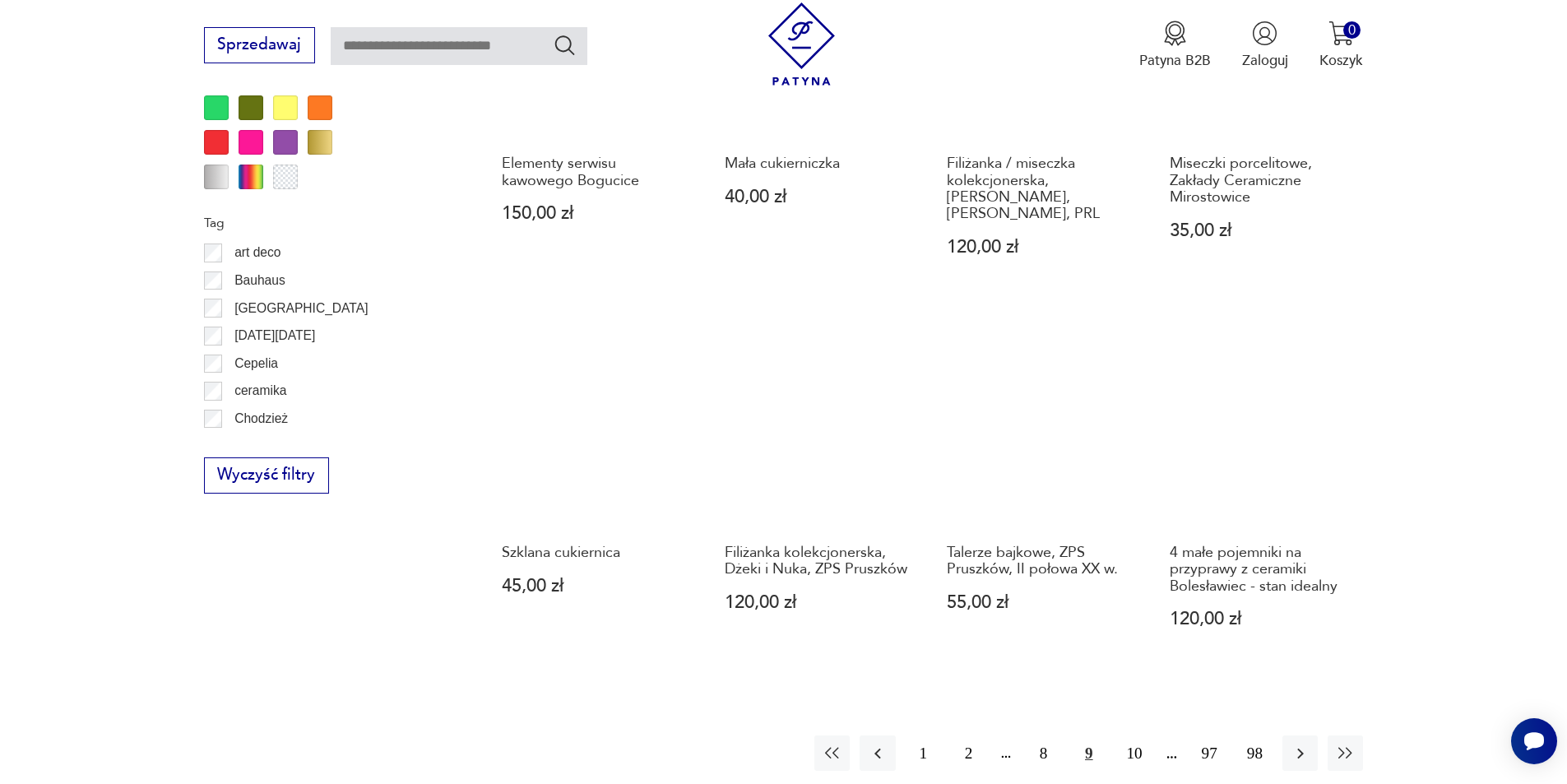
scroll to position [1781, 0]
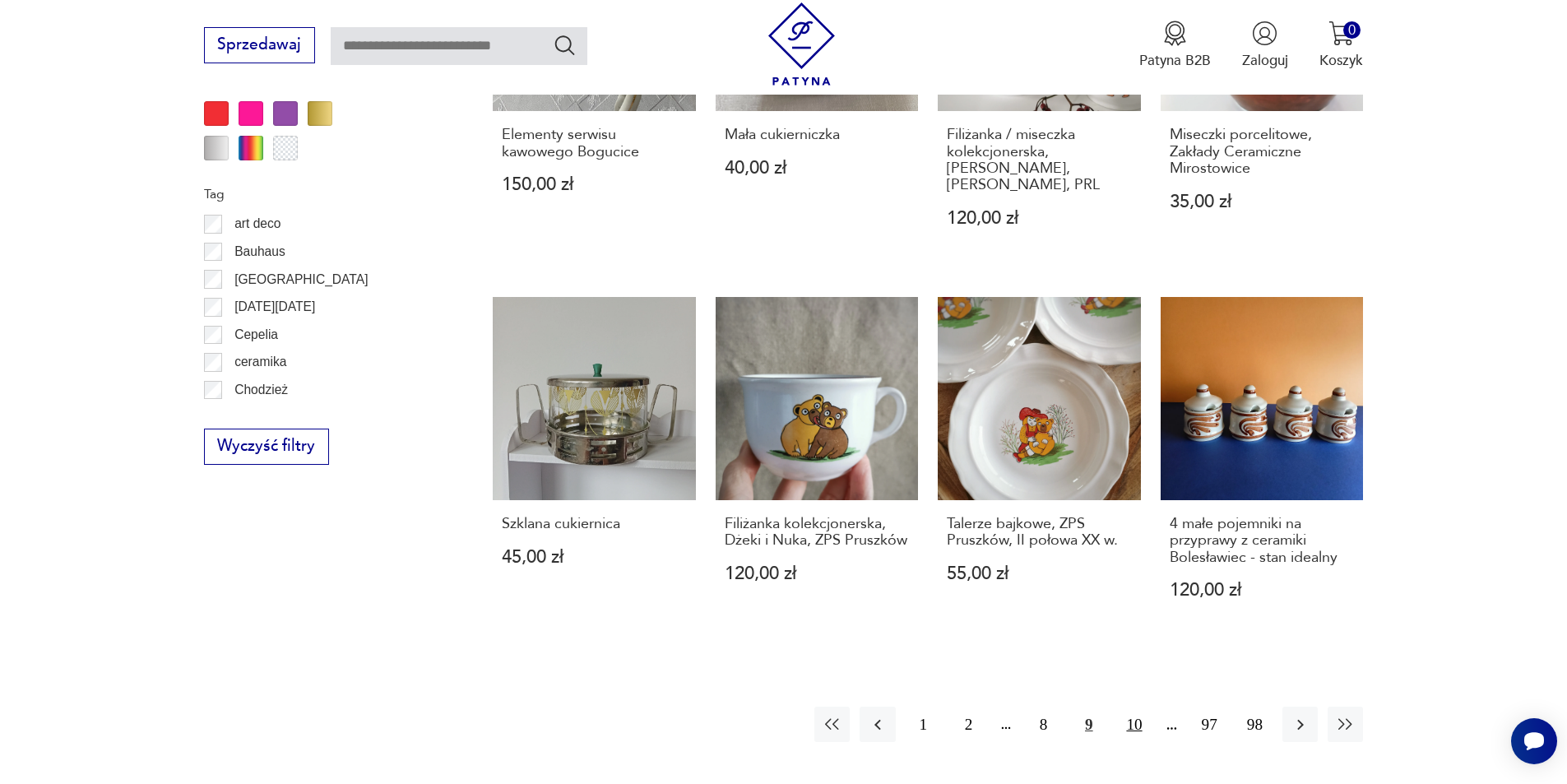
click at [1130, 706] on button "10" at bounding box center [1134, 724] width 36 height 36
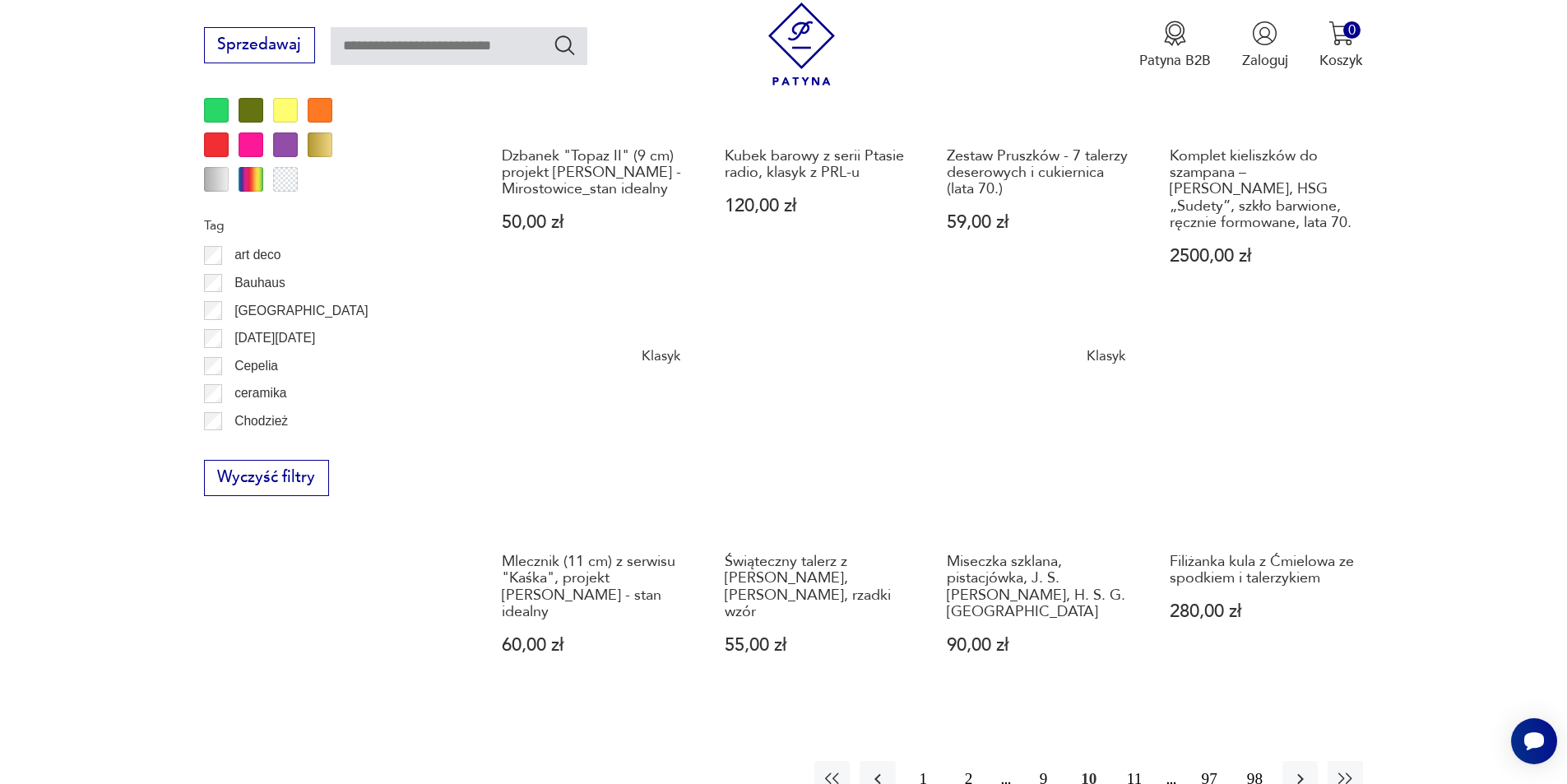
scroll to position [1781, 0]
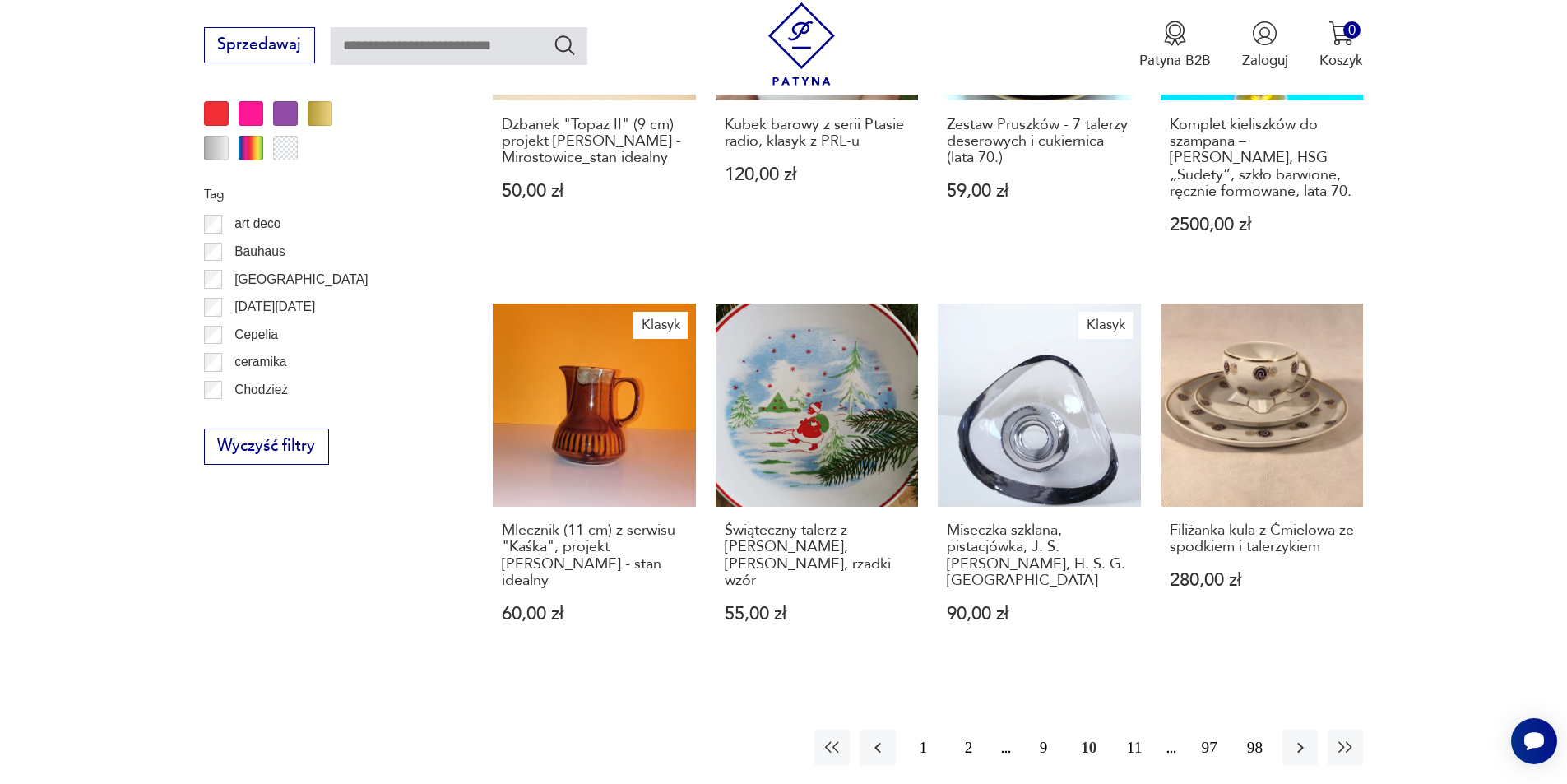
click at [1136, 740] on button "11" at bounding box center [1134, 747] width 36 height 36
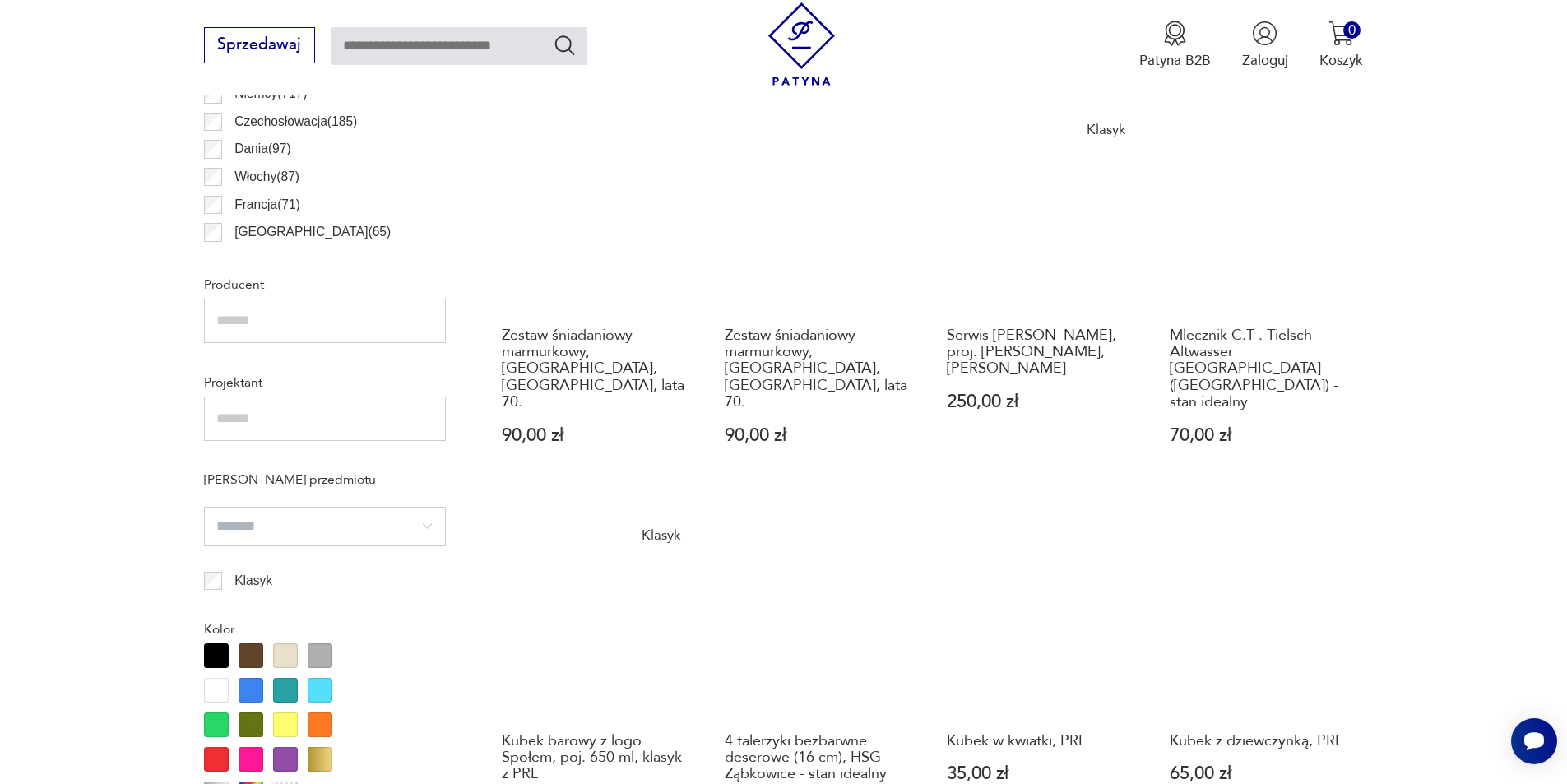
scroll to position [1123, 0]
